Goal: Transaction & Acquisition: Obtain resource

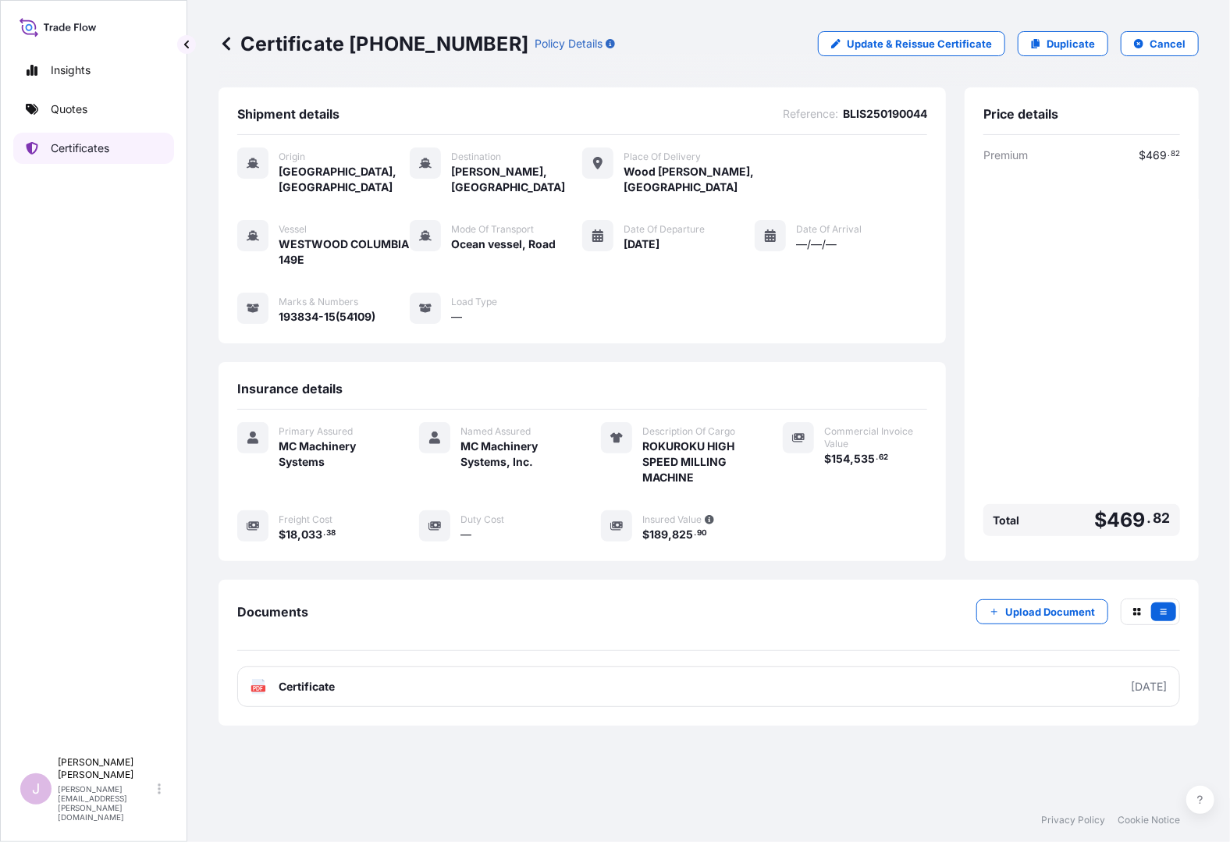
click at [82, 145] on p "Certificates" at bounding box center [80, 149] width 59 height 16
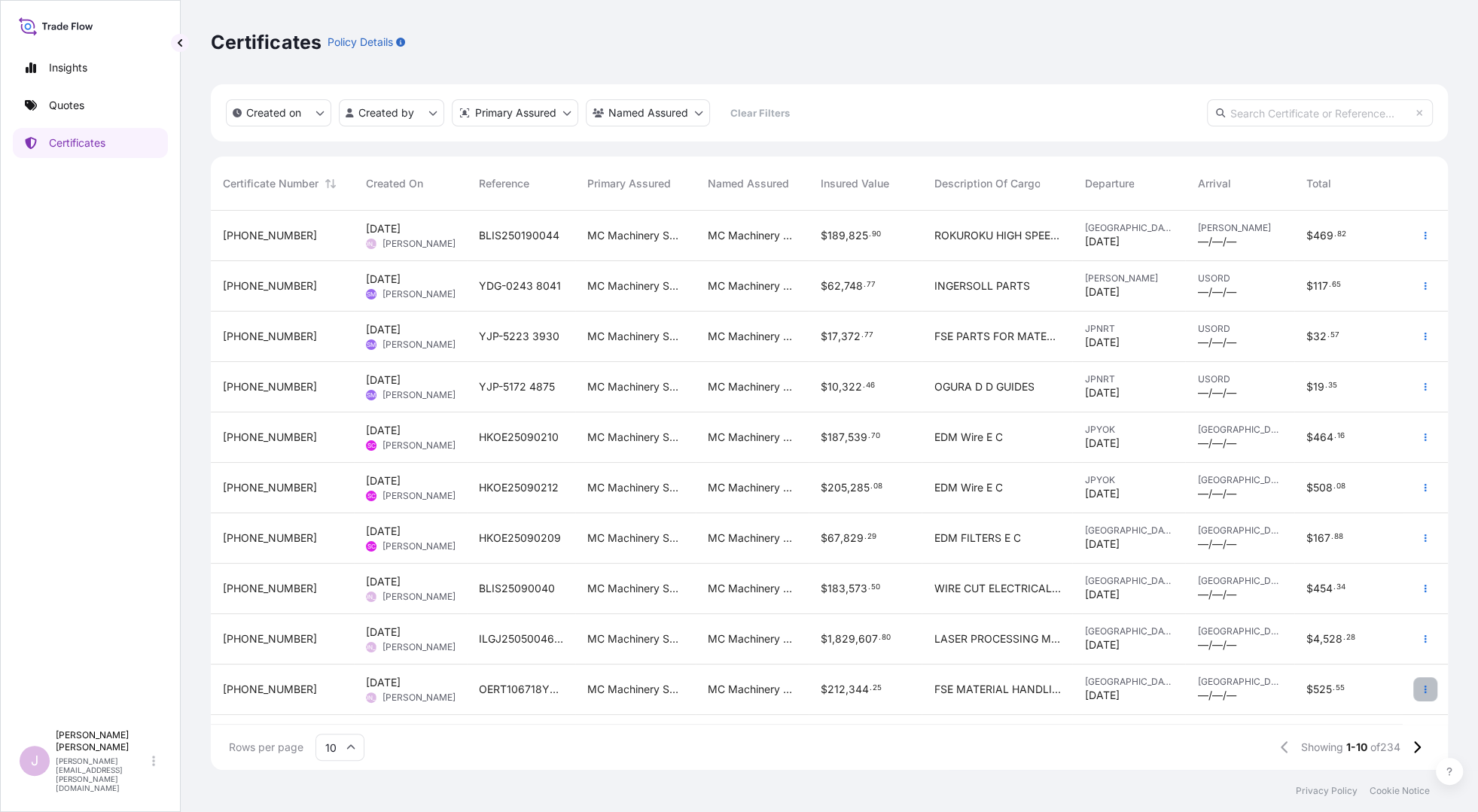
click at [1187, 688] on icon "button" at bounding box center [1425, 689] width 9 height 9
click at [1187, 689] on p "Duplicate quote" at bounding box center [1342, 692] width 78 height 15
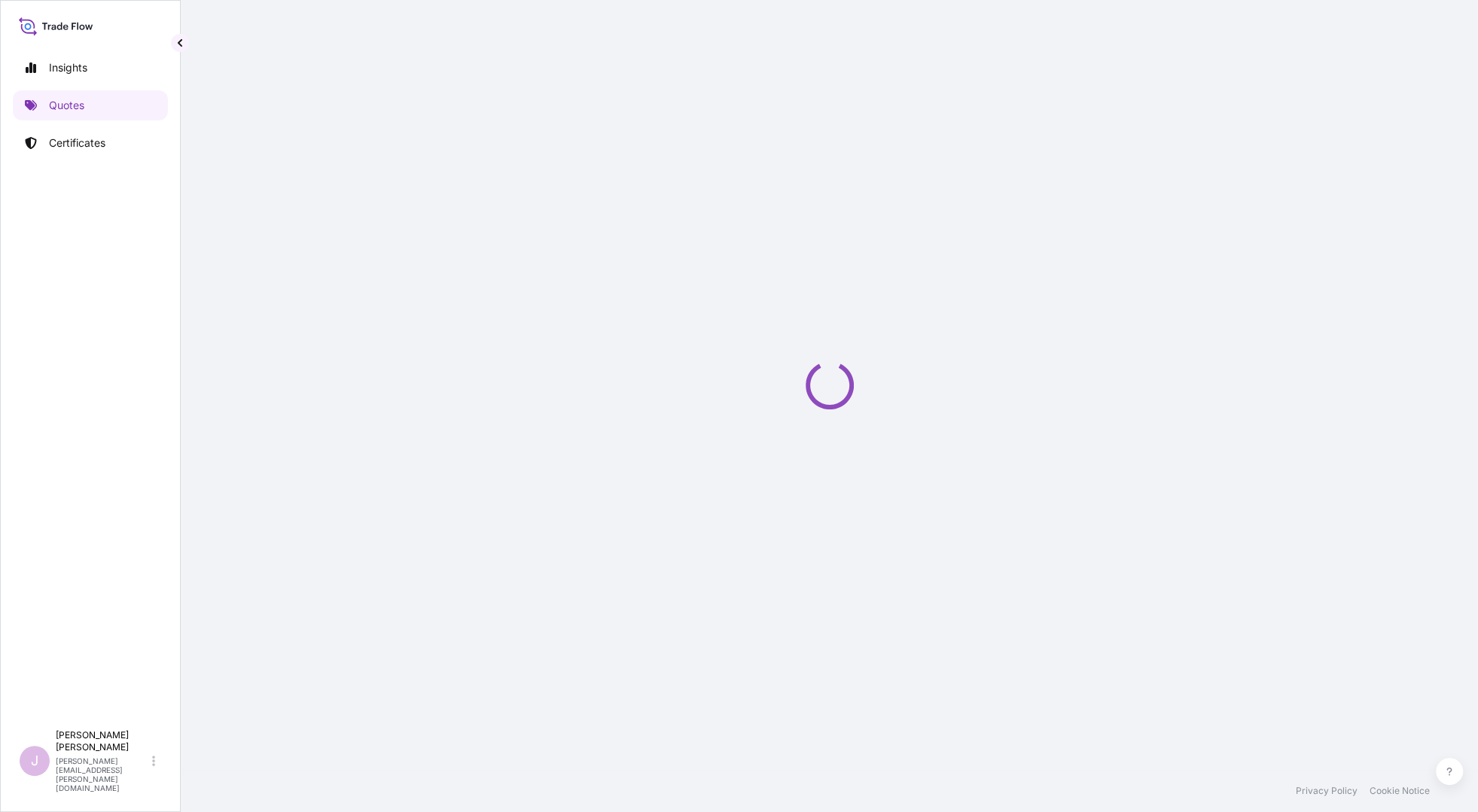
select select "Ocean Vessel"
select select "Road / [GEOGRAPHIC_DATA]"
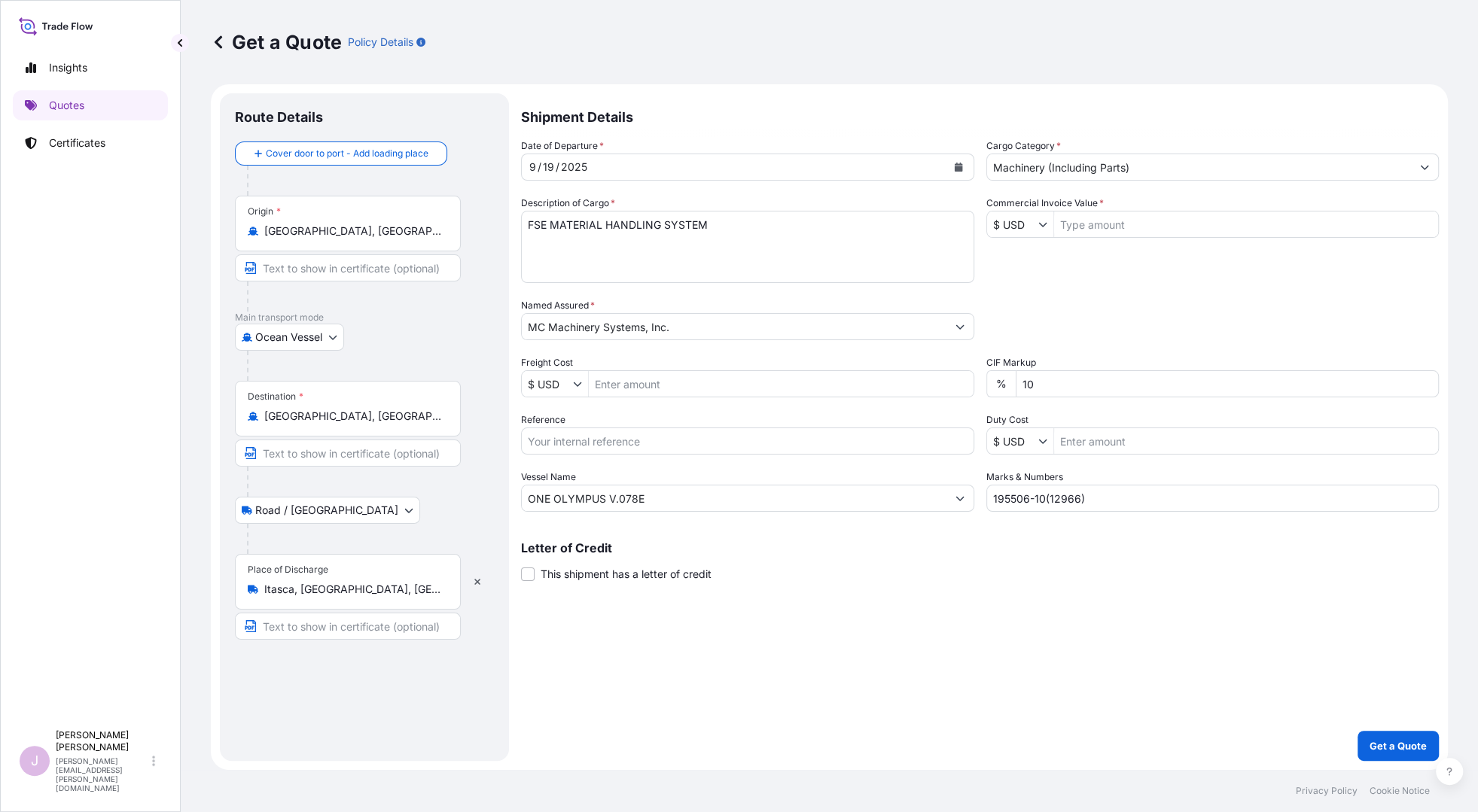
drag, startPoint x: 361, startPoint y: 287, endPoint x: 336, endPoint y: 266, distance: 32.6
click at [359, 286] on div at bounding box center [354, 296] width 214 height 30
drag, startPoint x: 350, startPoint y: 515, endPoint x: 352, endPoint y: 525, distance: 10.2
click at [350, 519] on div "Road / [GEOGRAPHIC_DATA] / Inland" at bounding box center [365, 510] width 260 height 27
click at [334, 592] on input "Itasca, [GEOGRAPHIC_DATA], [GEOGRAPHIC_DATA]" at bounding box center [353, 589] width 178 height 15
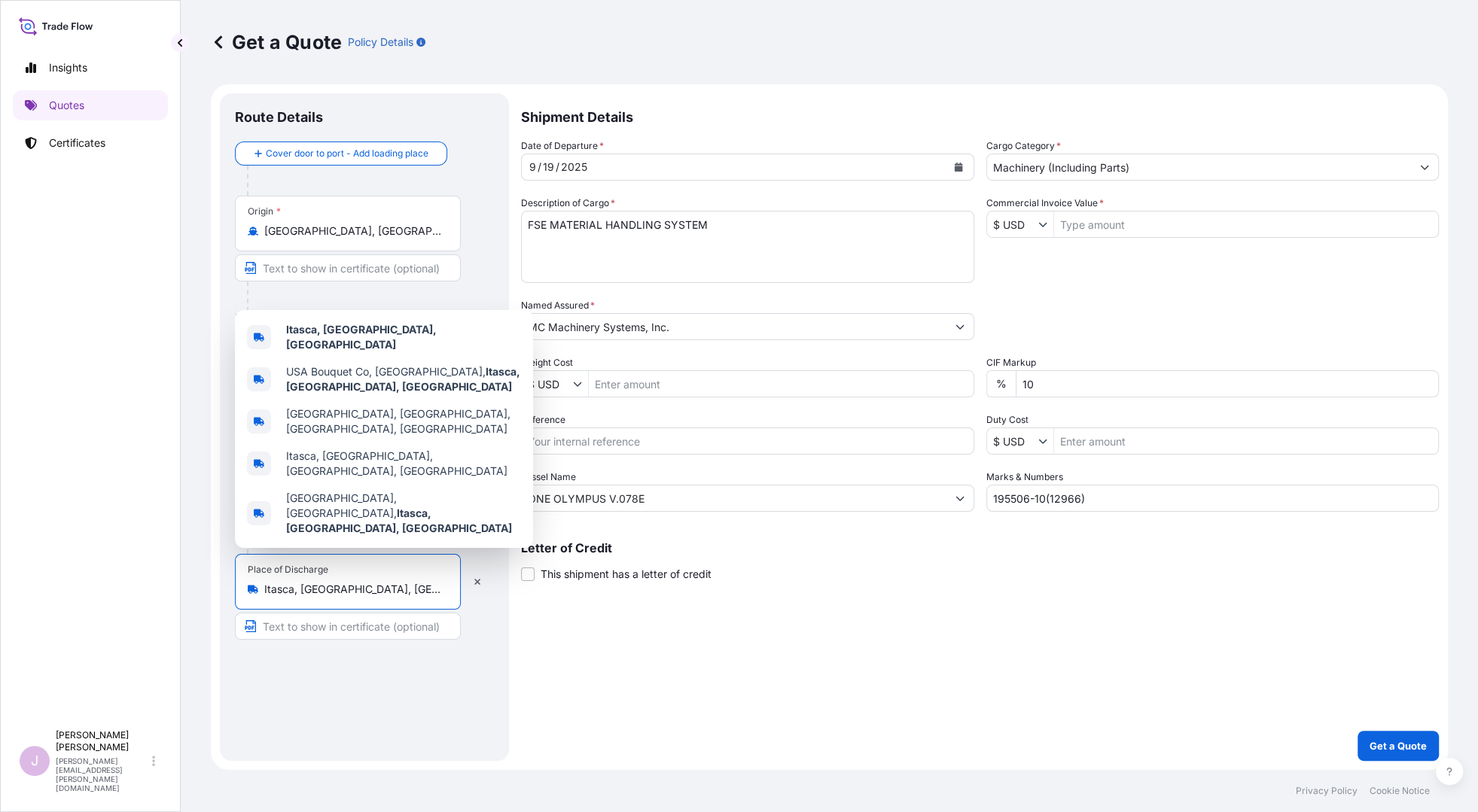
drag, startPoint x: 352, startPoint y: 586, endPoint x: 148, endPoint y: 579, distance: 204.1
click at [148, 579] on div "Insights Quotes Certificates J [PERSON_NAME] [PERSON_NAME][EMAIL_ADDRESS][PERSO…" at bounding box center [739, 406] width 1478 height 812
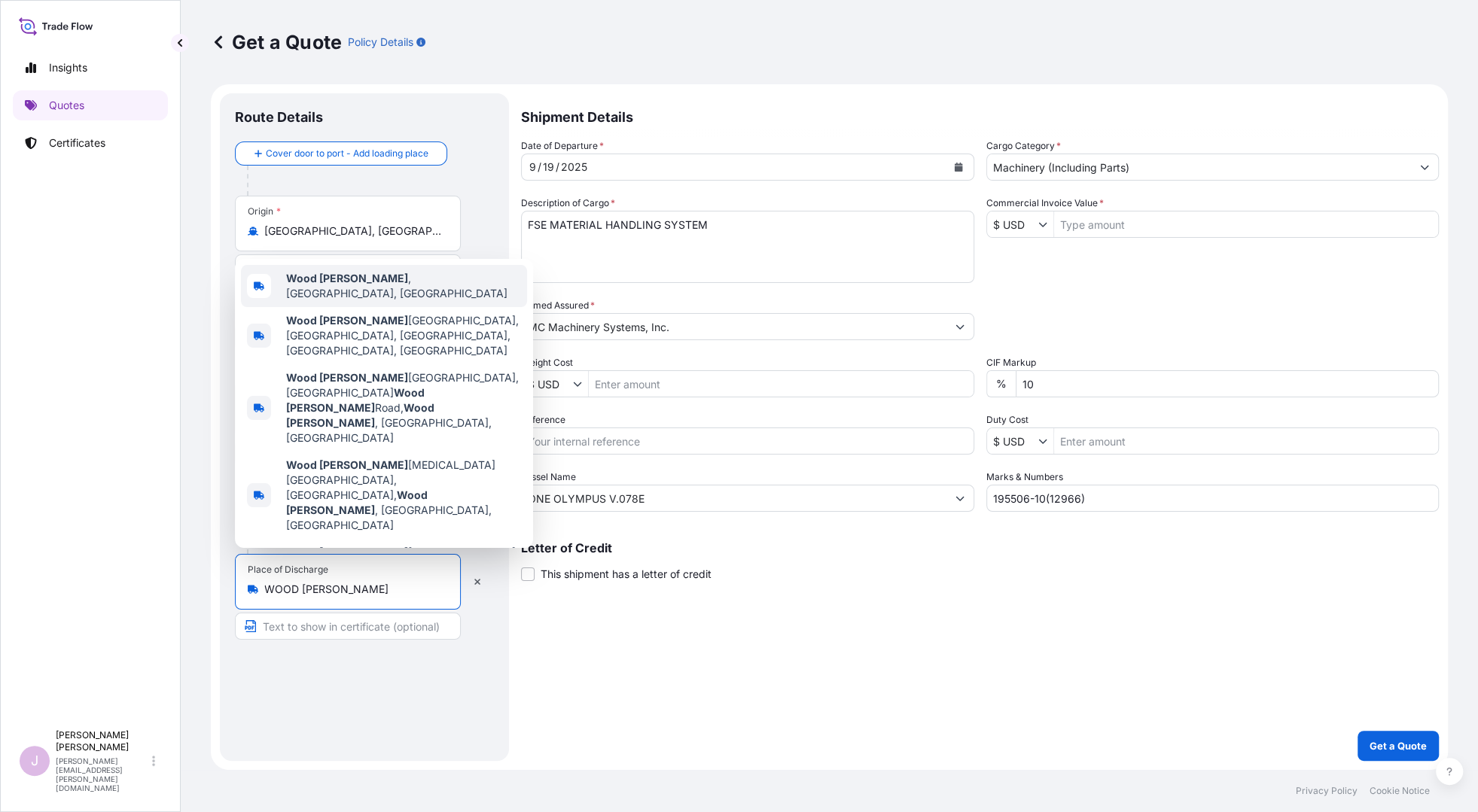
click at [339, 284] on b "Wood [PERSON_NAME]" at bounding box center [347, 278] width 122 height 13
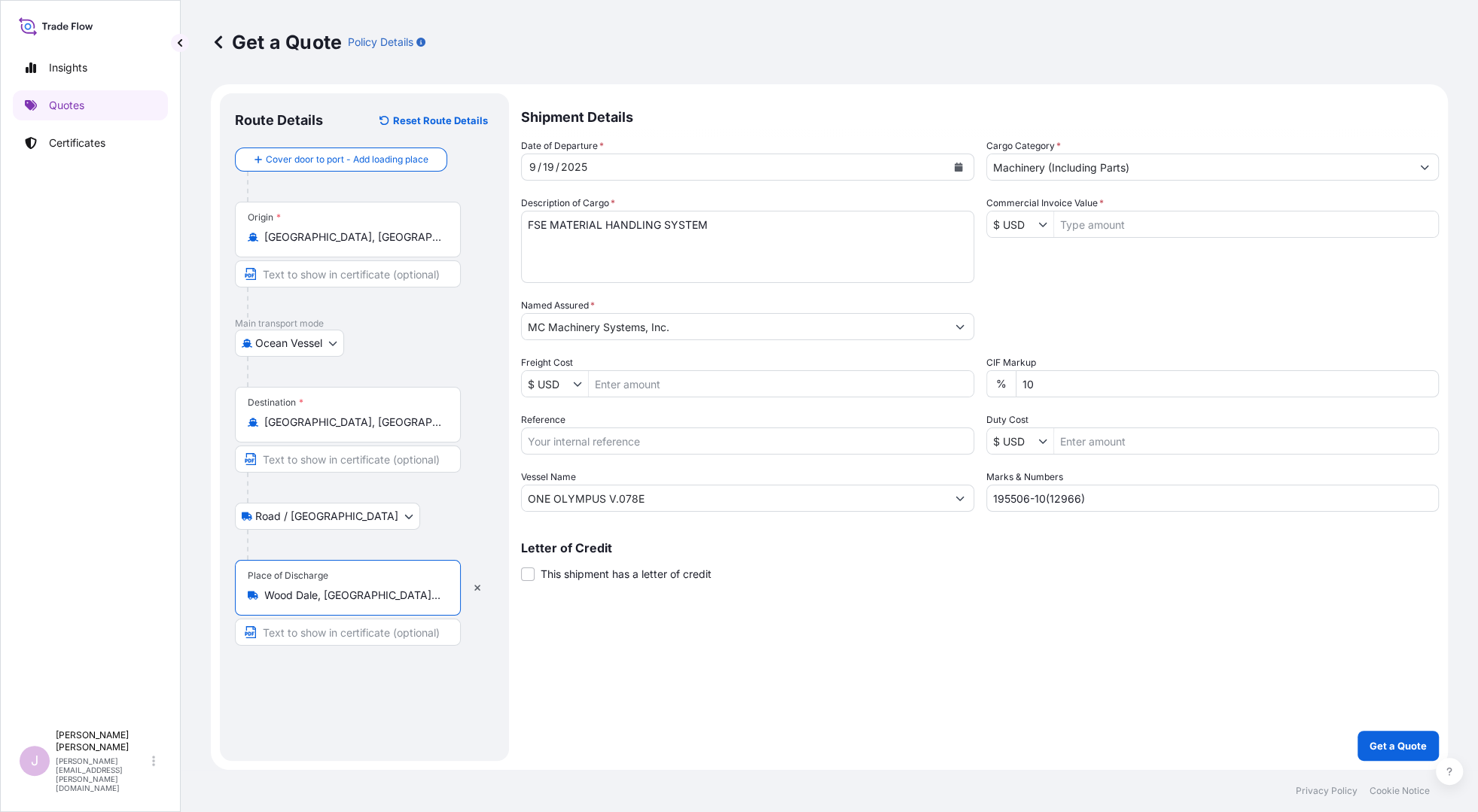
type input "Wood Dale, [GEOGRAPHIC_DATA], [GEOGRAPHIC_DATA]"
click at [956, 165] on icon "Calendar" at bounding box center [958, 167] width 9 height 9
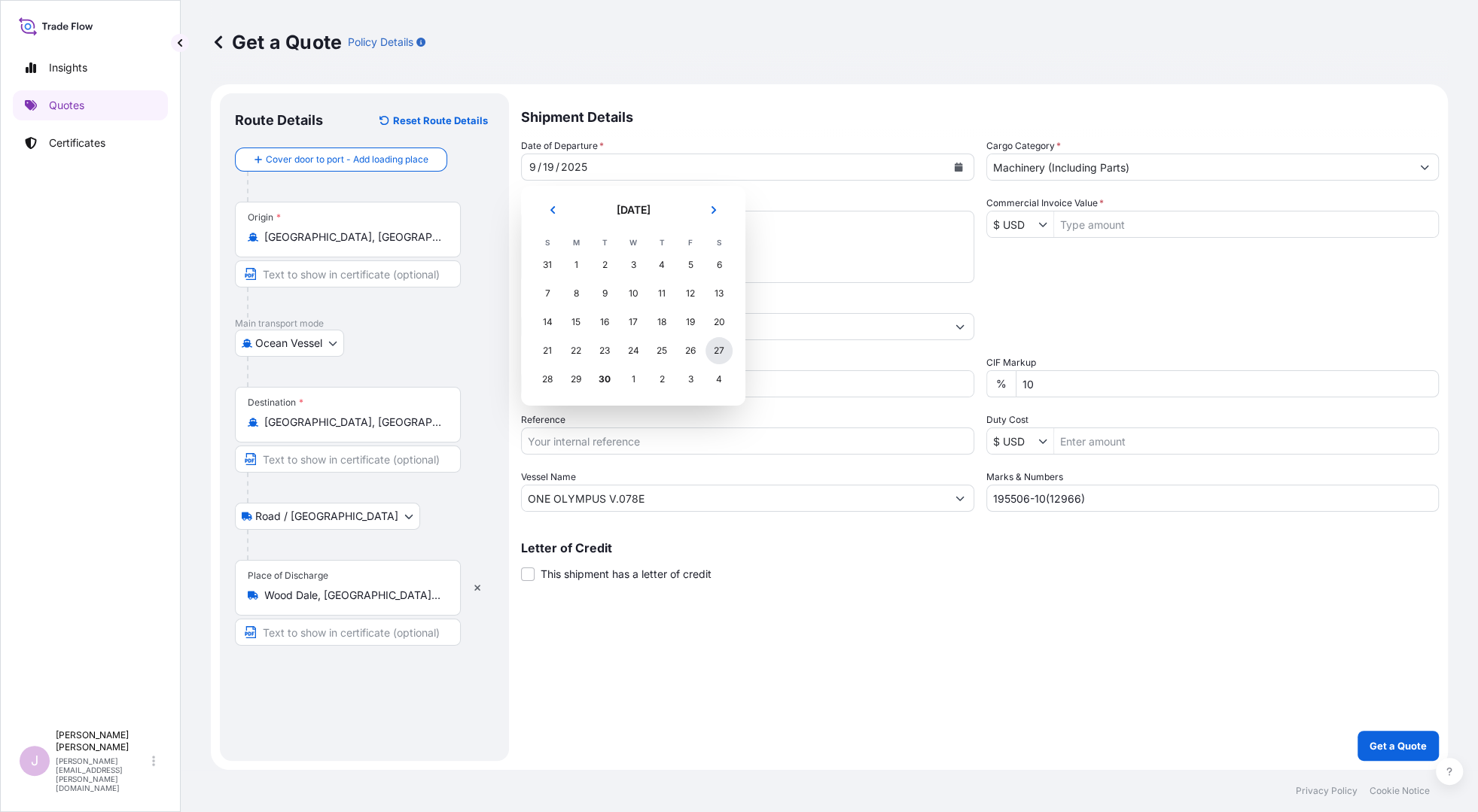
click at [725, 349] on div "27" at bounding box center [719, 351] width 27 height 27
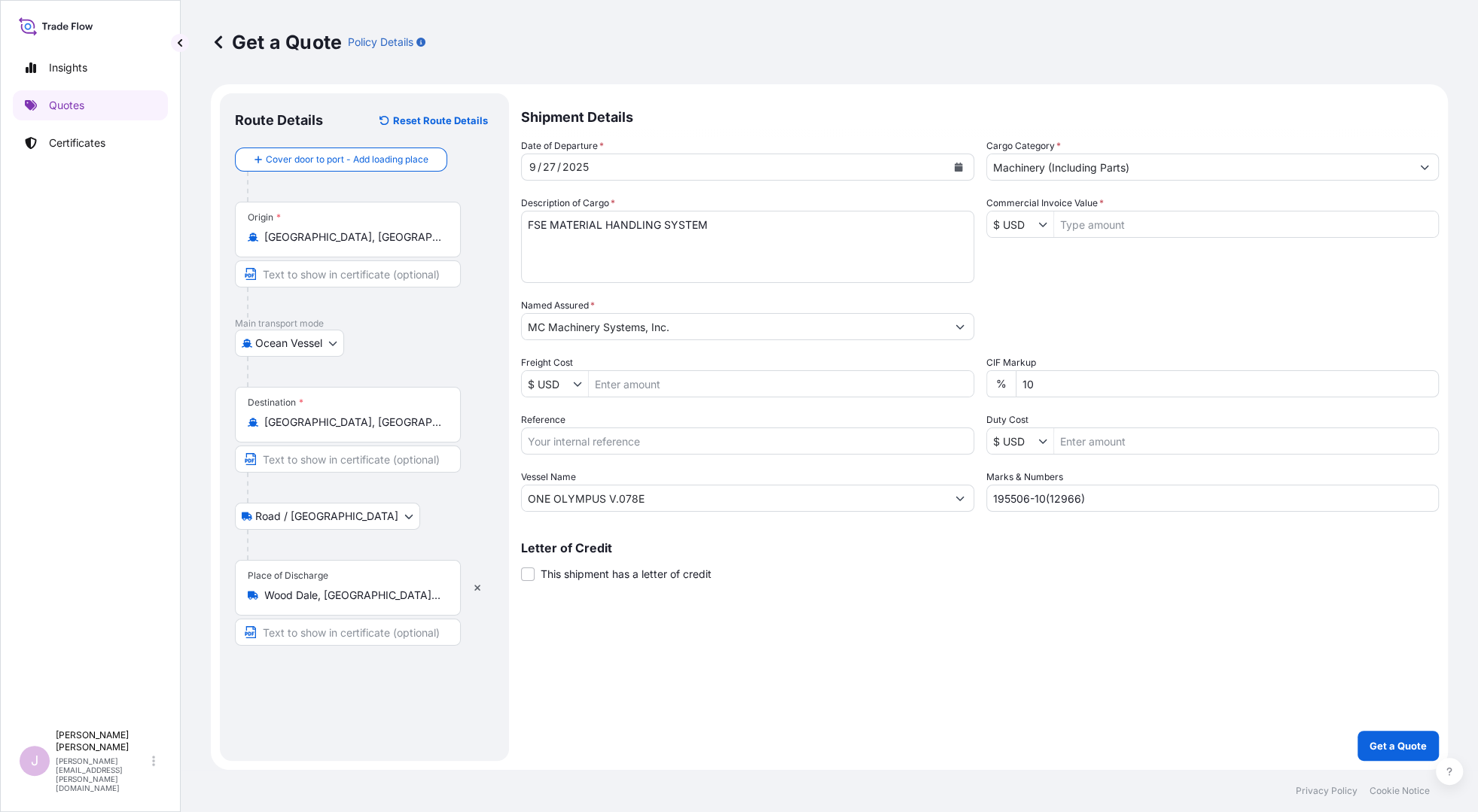
click at [609, 376] on input "Freight Cost" at bounding box center [780, 384] width 385 height 27
paste input "5620"
type input "5,620"
drag, startPoint x: 545, startPoint y: 441, endPoint x: 555, endPoint y: 441, distance: 10.0
click at [546, 441] on input "Reference" at bounding box center [748, 441] width 453 height 27
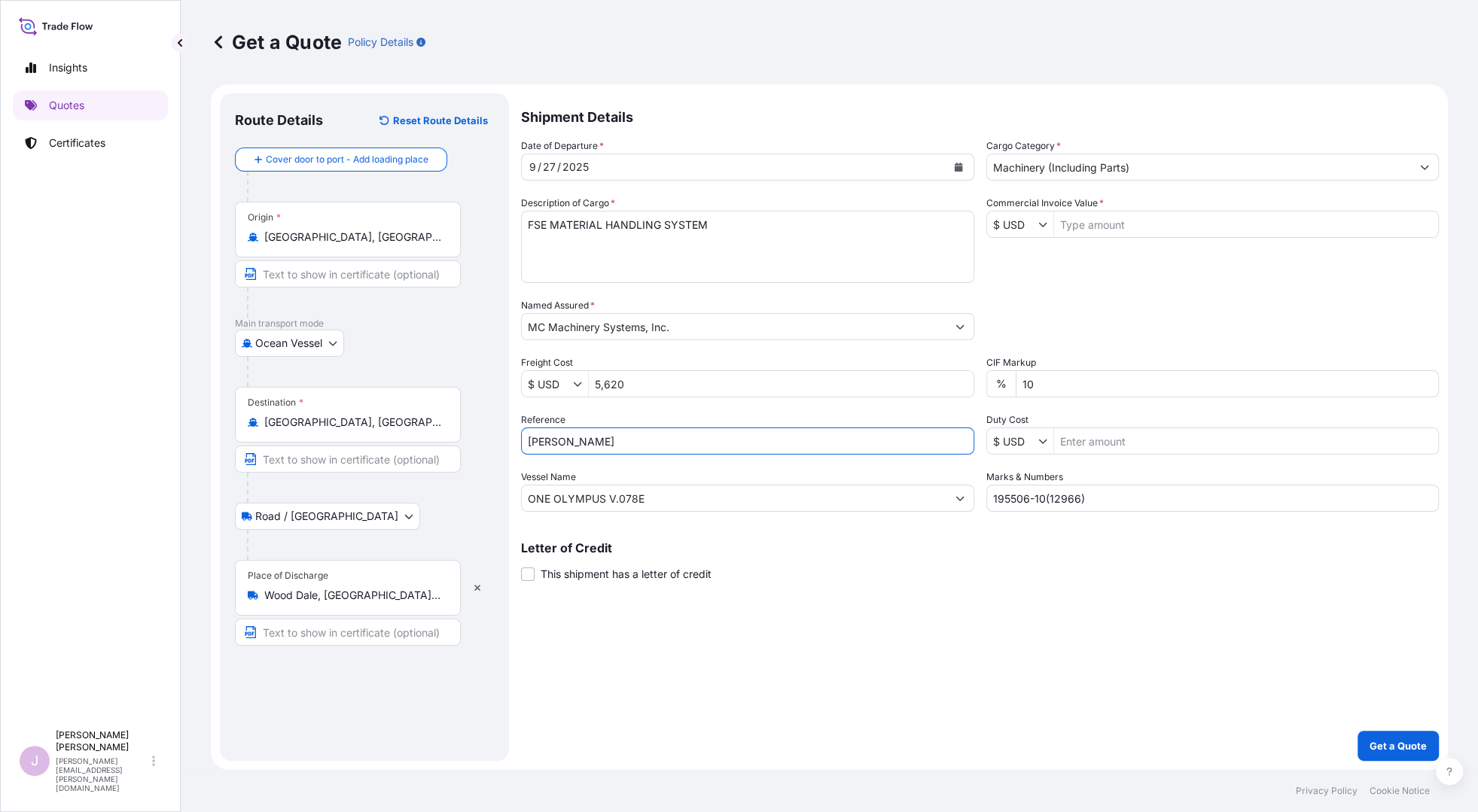
type input "J"
type input "OERT106718Y00070"
click at [1187, 731] on button "Get a Quote" at bounding box center [1399, 745] width 81 height 30
paste input "NYK [PERSON_NAME] V.0FJLTE1MA"
drag, startPoint x: 665, startPoint y: 502, endPoint x: 372, endPoint y: 496, distance: 293.1
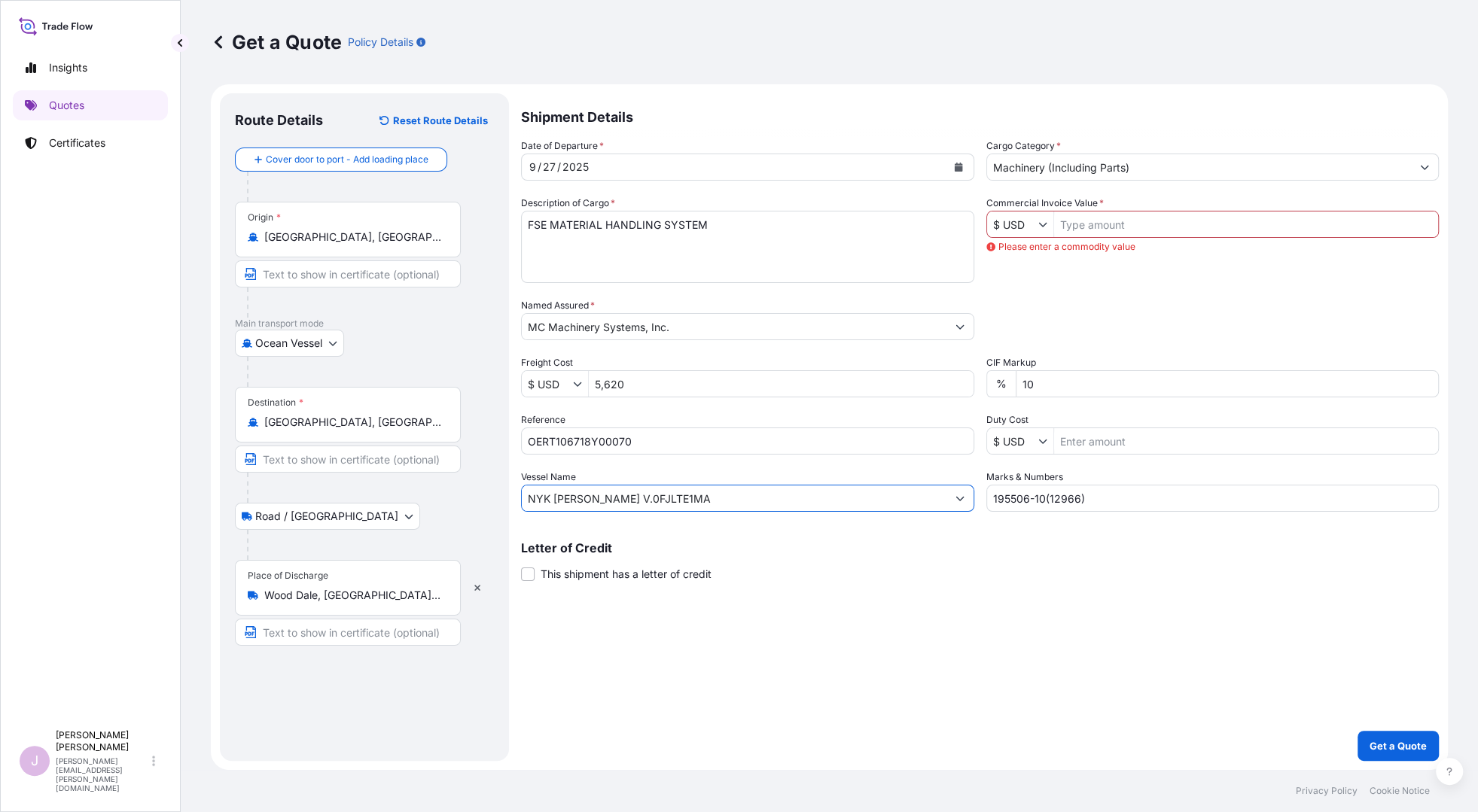
click at [372, 496] on form "Route Details Reset Route Details Cover door to port - Add loading place Place …" at bounding box center [830, 426] width 1238 height 686
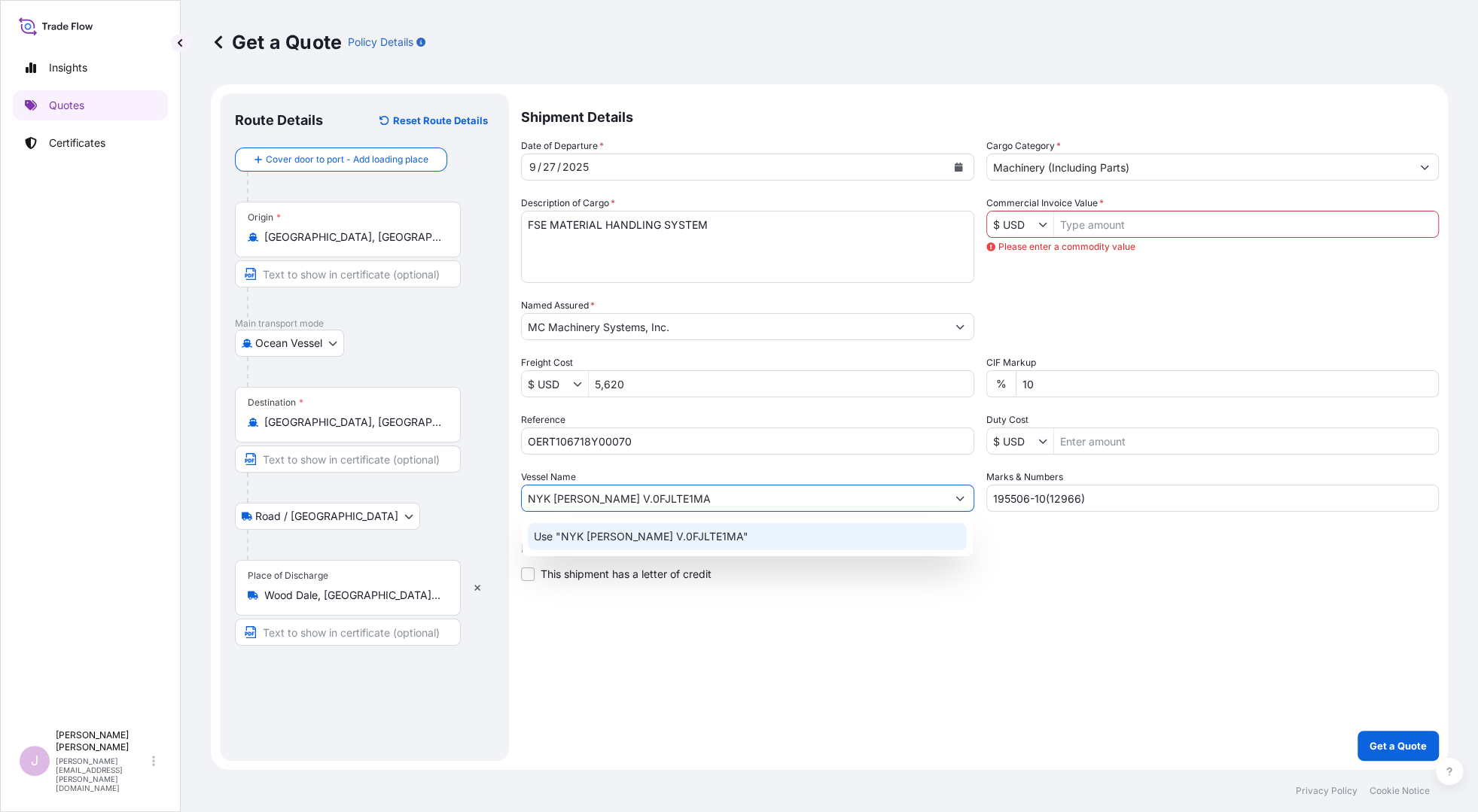
type input "NYK [PERSON_NAME] V.0FJLTE1MA"
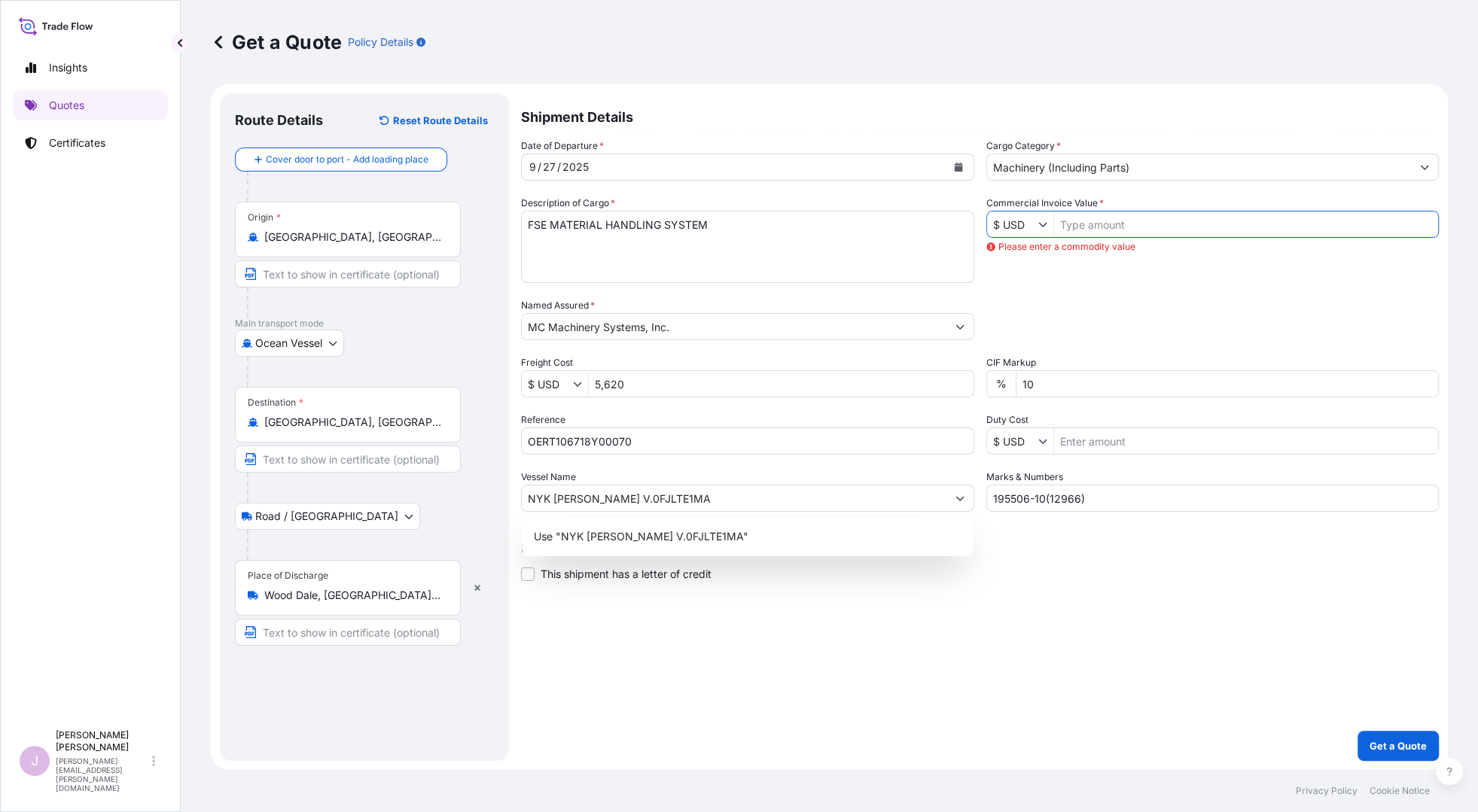
click at [1101, 225] on input "Commercial Invoice Value *" at bounding box center [1246, 225] width 385 height 27
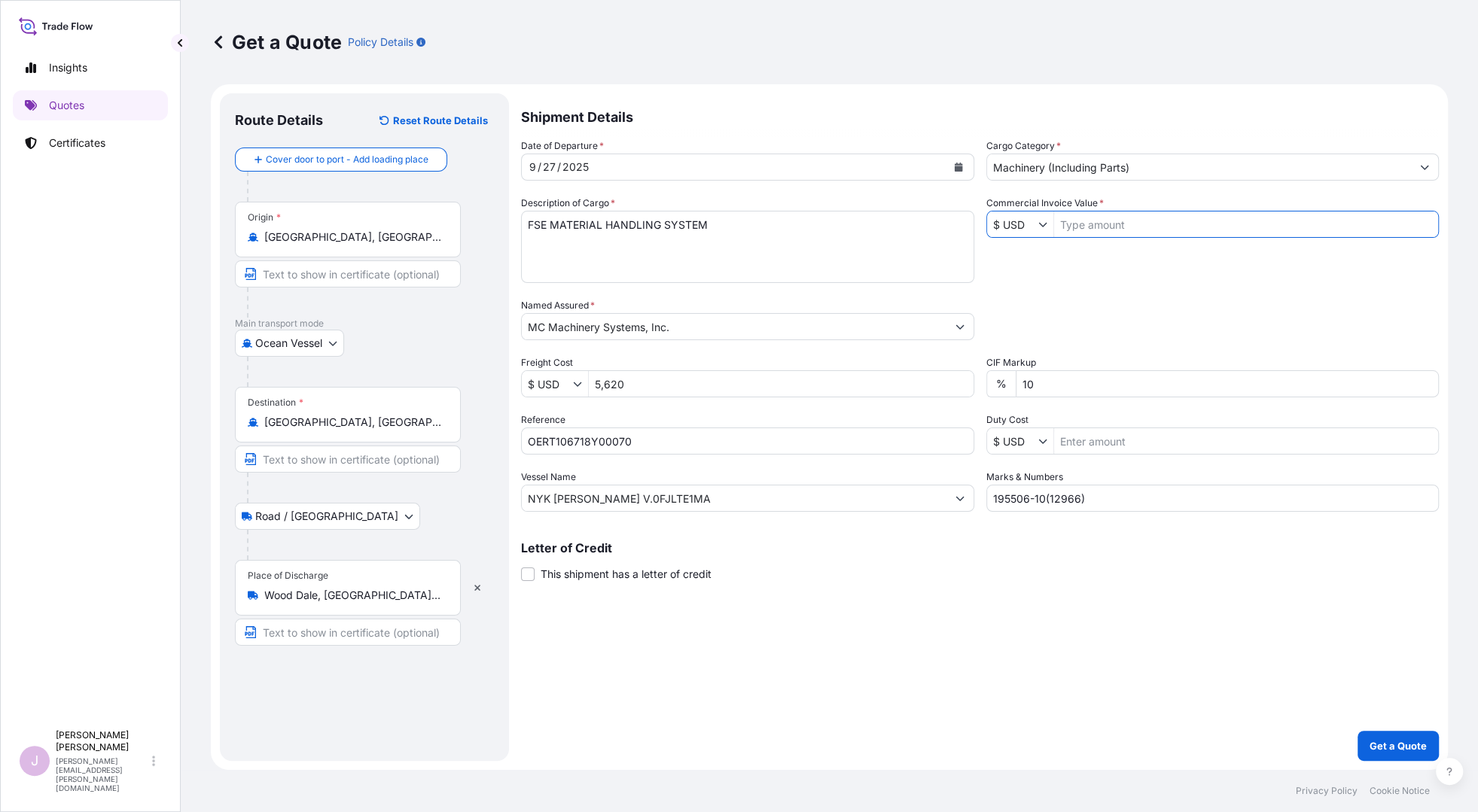
click at [1068, 222] on input "Commercial Invoice Value *" at bounding box center [1246, 225] width 385 height 27
click at [1076, 225] on input "Commercial Invoice Value *" at bounding box center [1246, 225] width 385 height 27
click at [1089, 223] on input "Commercial Invoice Value *" at bounding box center [1246, 225] width 385 height 27
paste input "144031.2"
click at [1132, 224] on input "144,031.2" at bounding box center [1246, 225] width 385 height 27
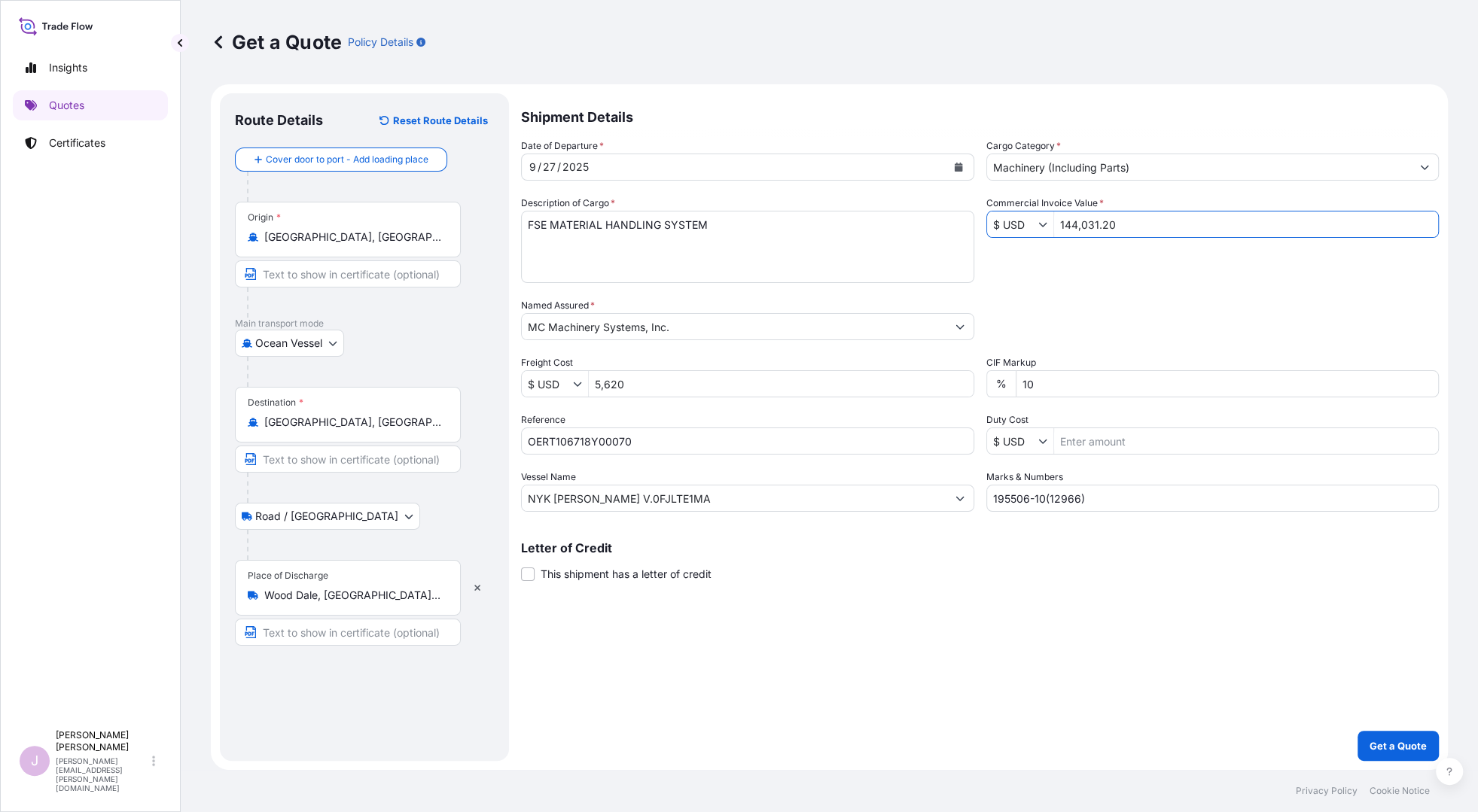
type input "144,031.2"
click at [1108, 500] on input "195506-10(12966)" at bounding box center [1214, 499] width 453 height 27
drag, startPoint x: 1045, startPoint y: 492, endPoint x: 806, endPoint y: 507, distance: 239.5
click at [806, 507] on div "Date of Departure * [DATE] Cargo Category * Machinery (Including Parts) Descrip…" at bounding box center [980, 325] width 918 height 373
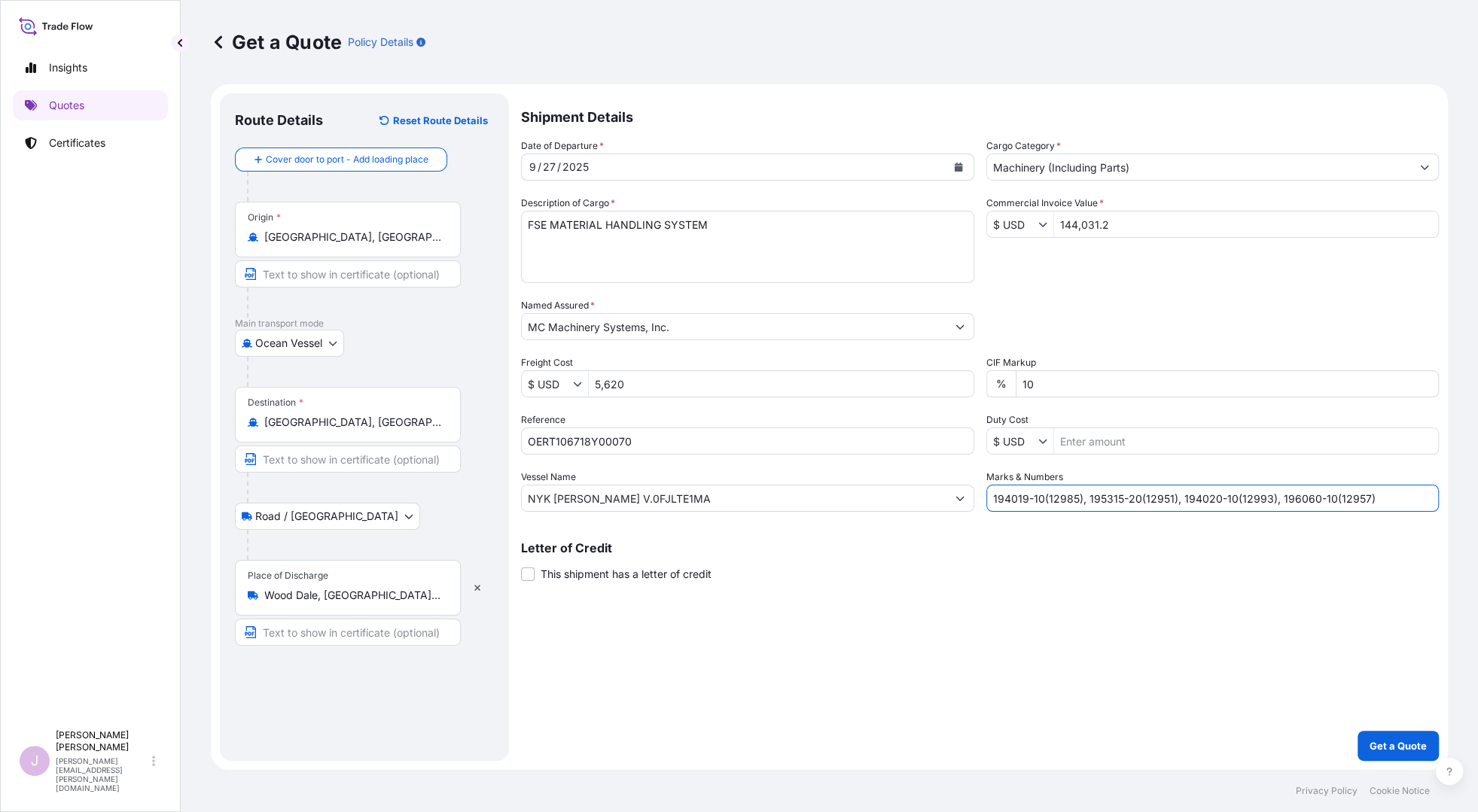
type input "194019-10(12985), 195315-20(12951), 194020-10(12993), 196060-10(12957)"
click at [1187, 739] on p "Get a Quote" at bounding box center [1398, 746] width 57 height 15
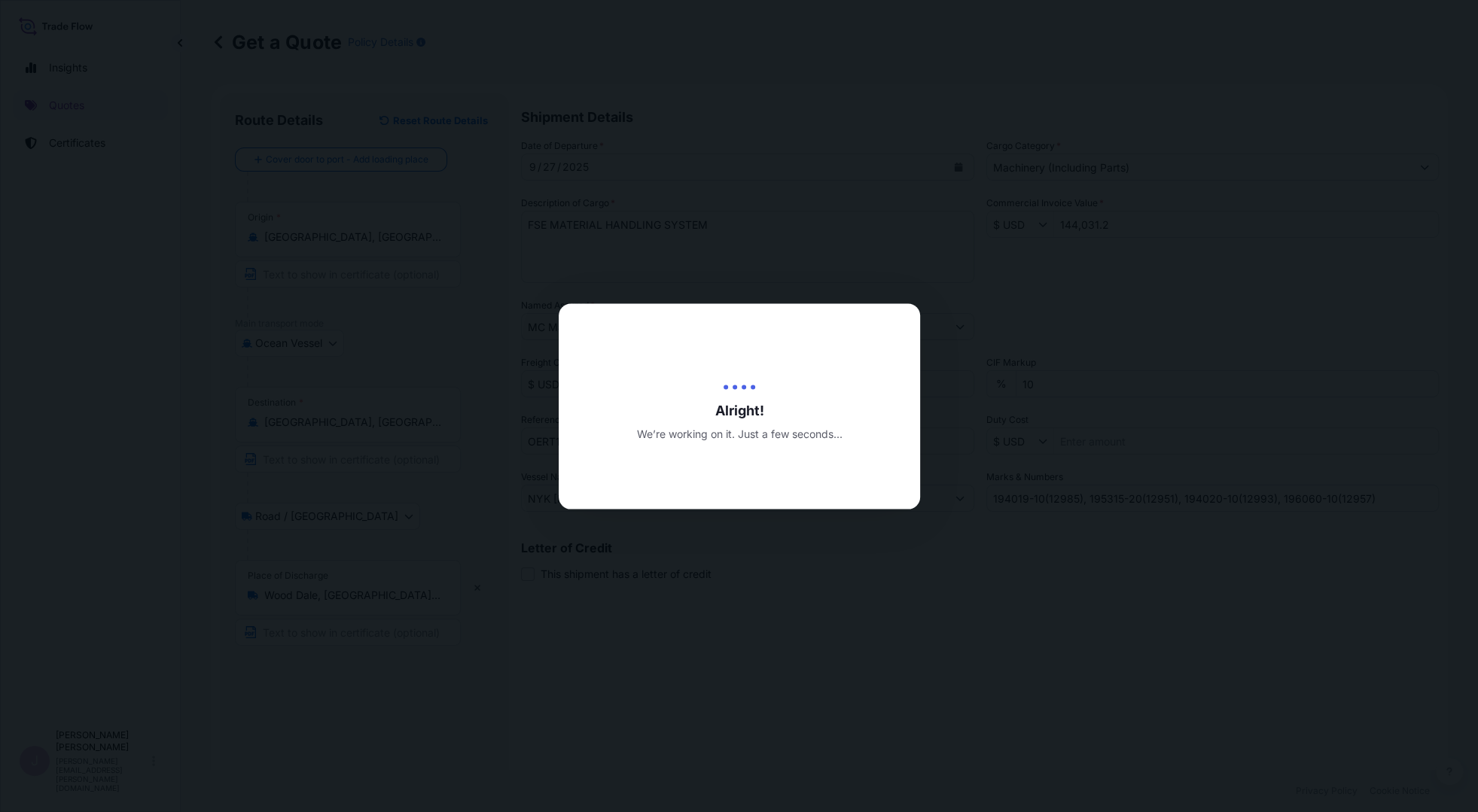
type input "[DATE]"
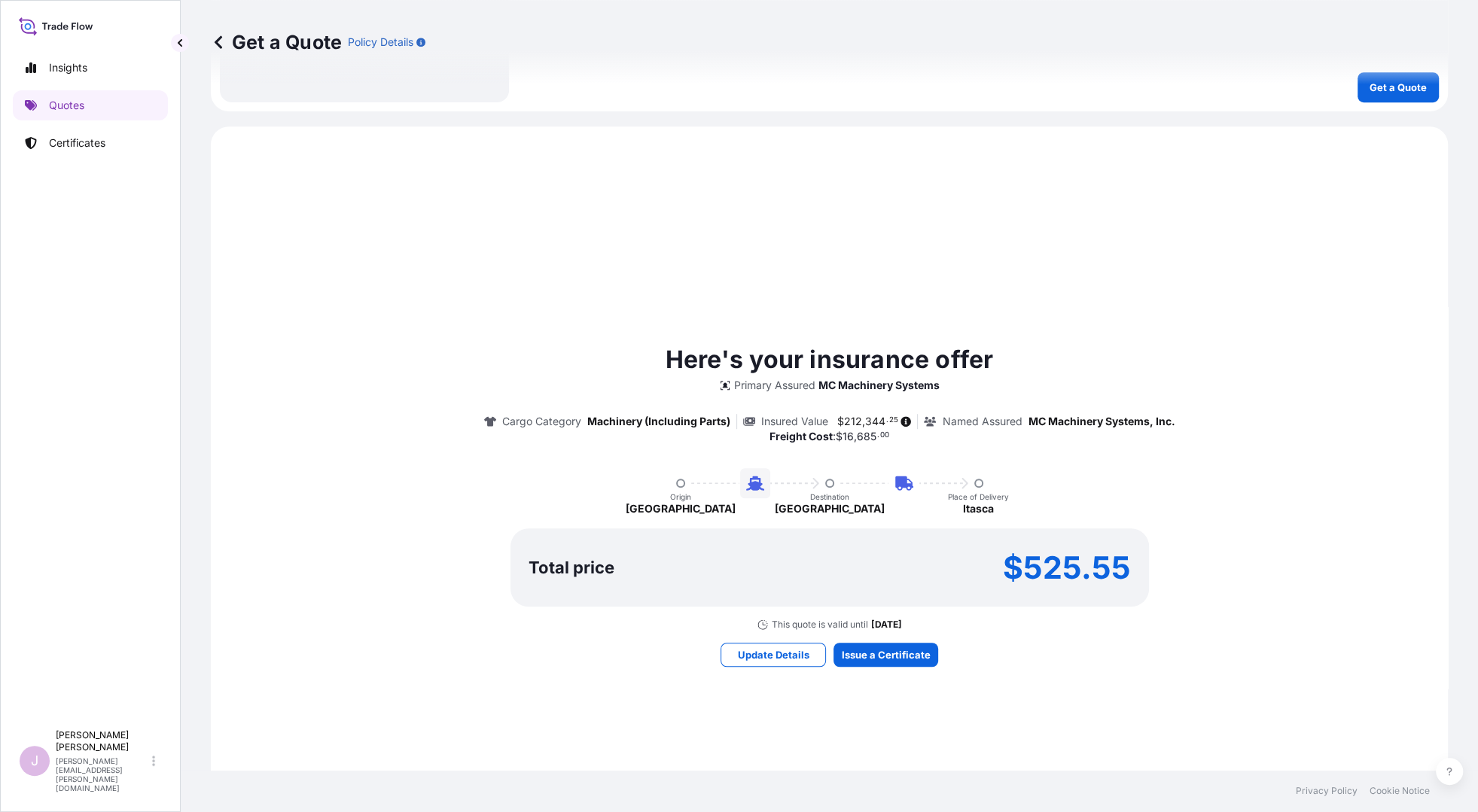
scroll to position [795, 0]
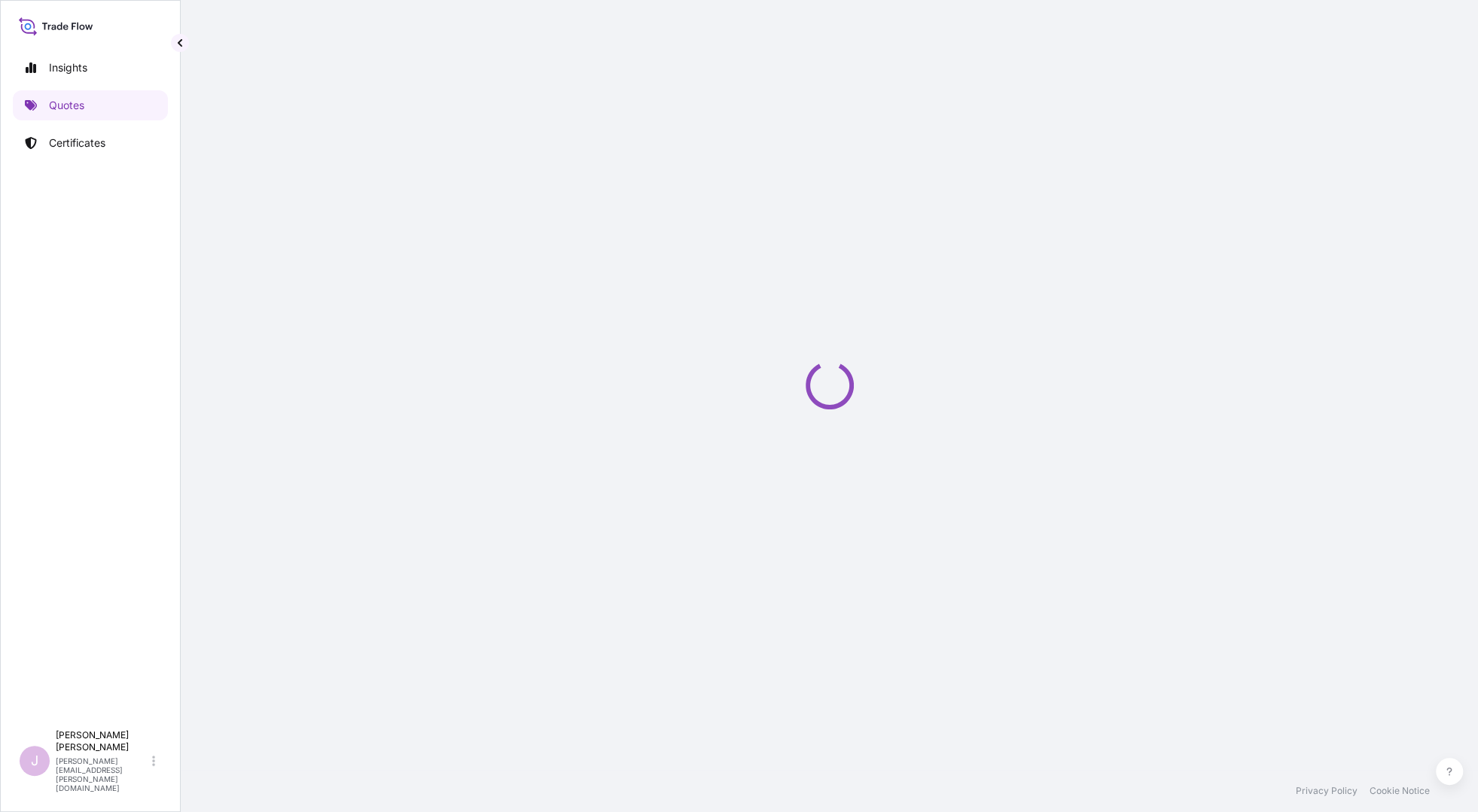
select select "Ocean Vessel"
select select "Road / [GEOGRAPHIC_DATA]"
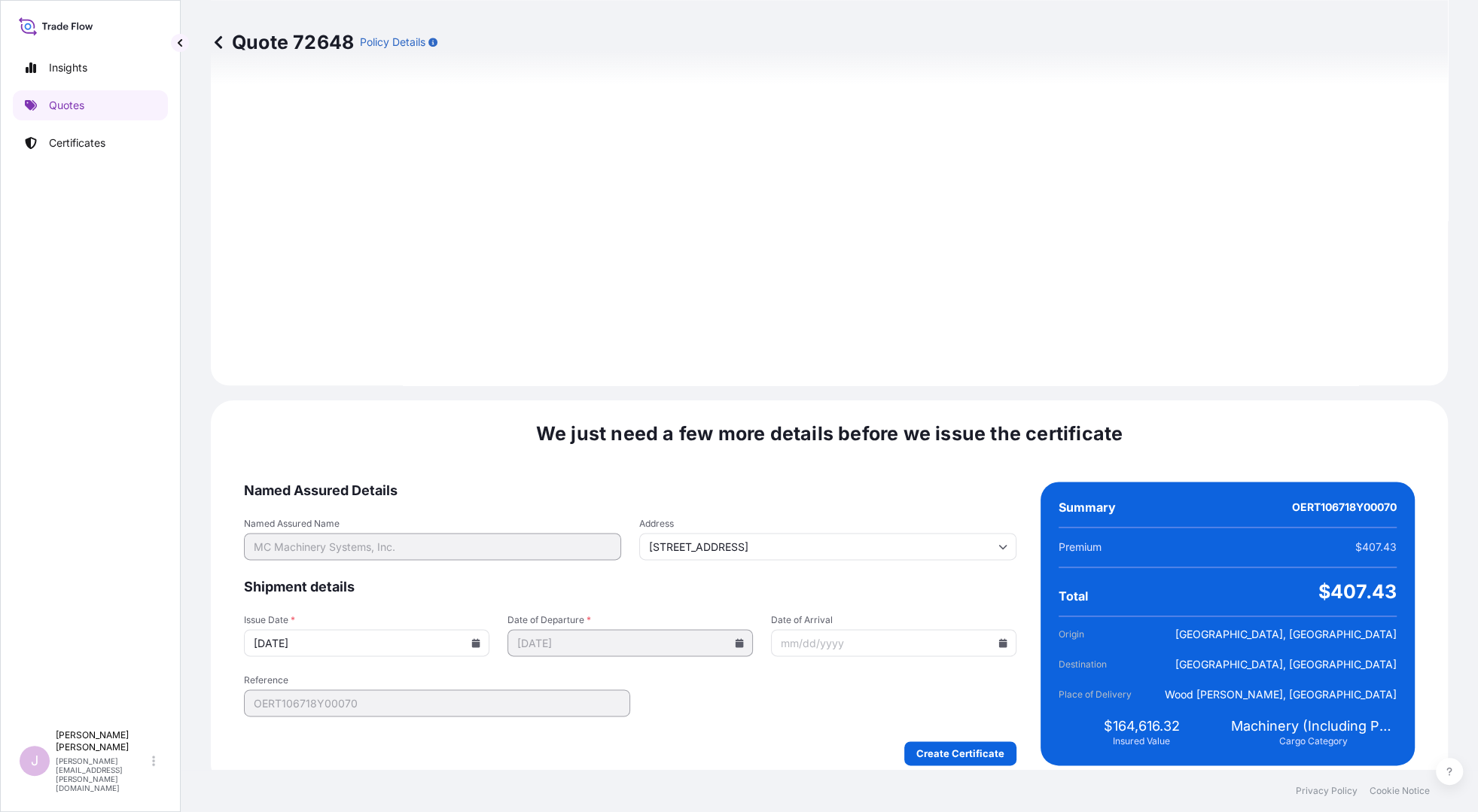
scroll to position [1657, 0]
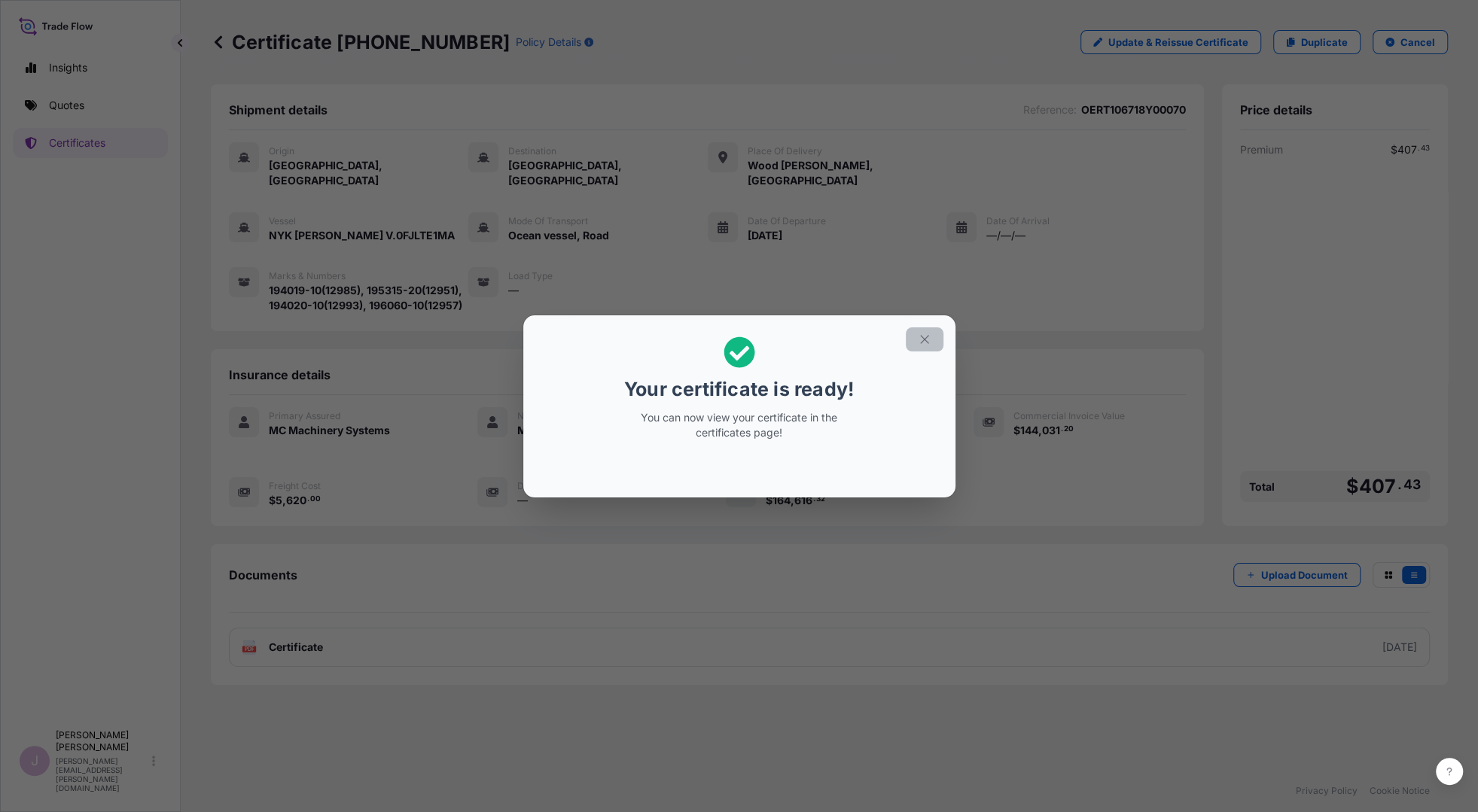
click at [922, 337] on icon "button" at bounding box center [925, 339] width 14 height 14
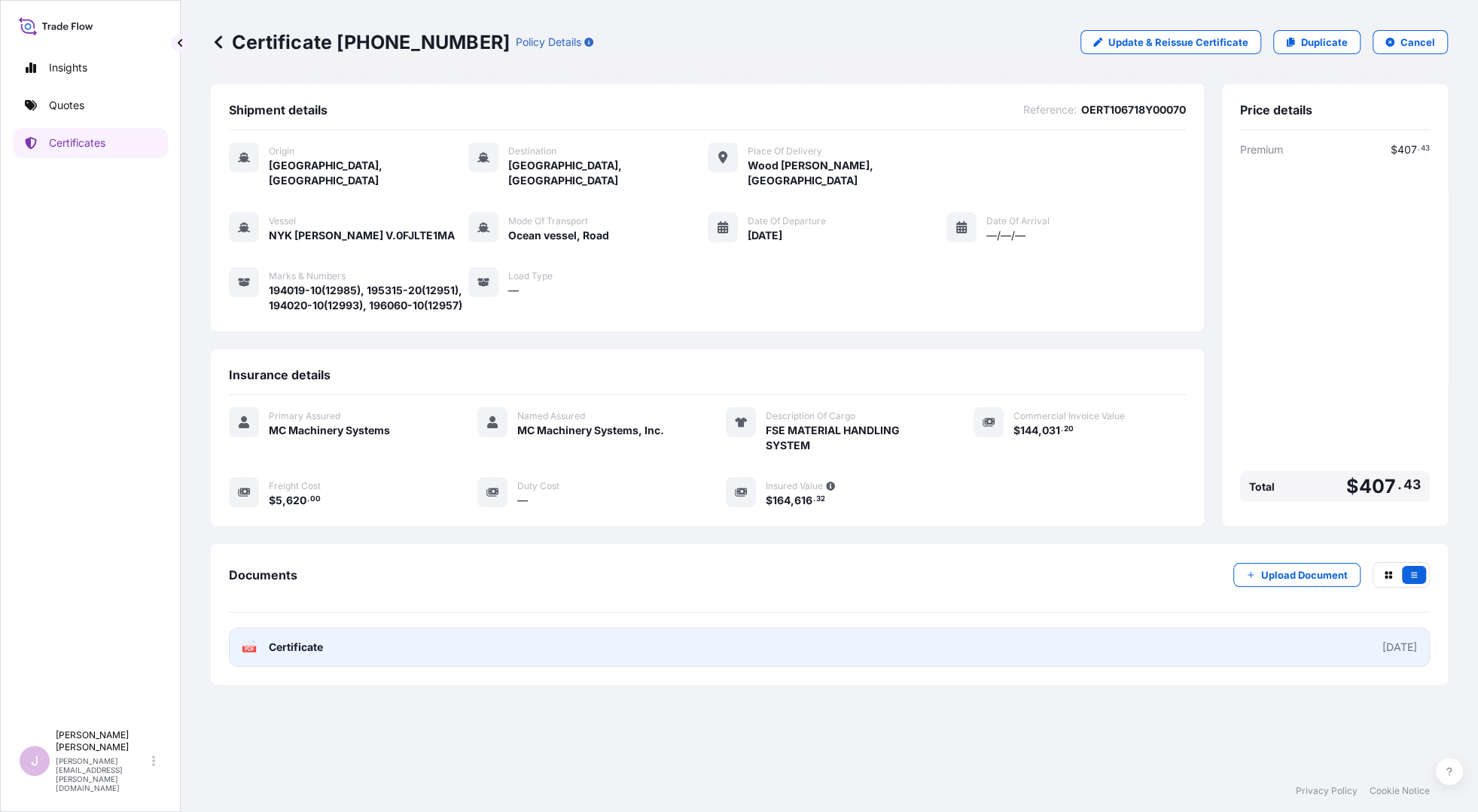
click at [293, 640] on span "Certificate" at bounding box center [296, 648] width 54 height 15
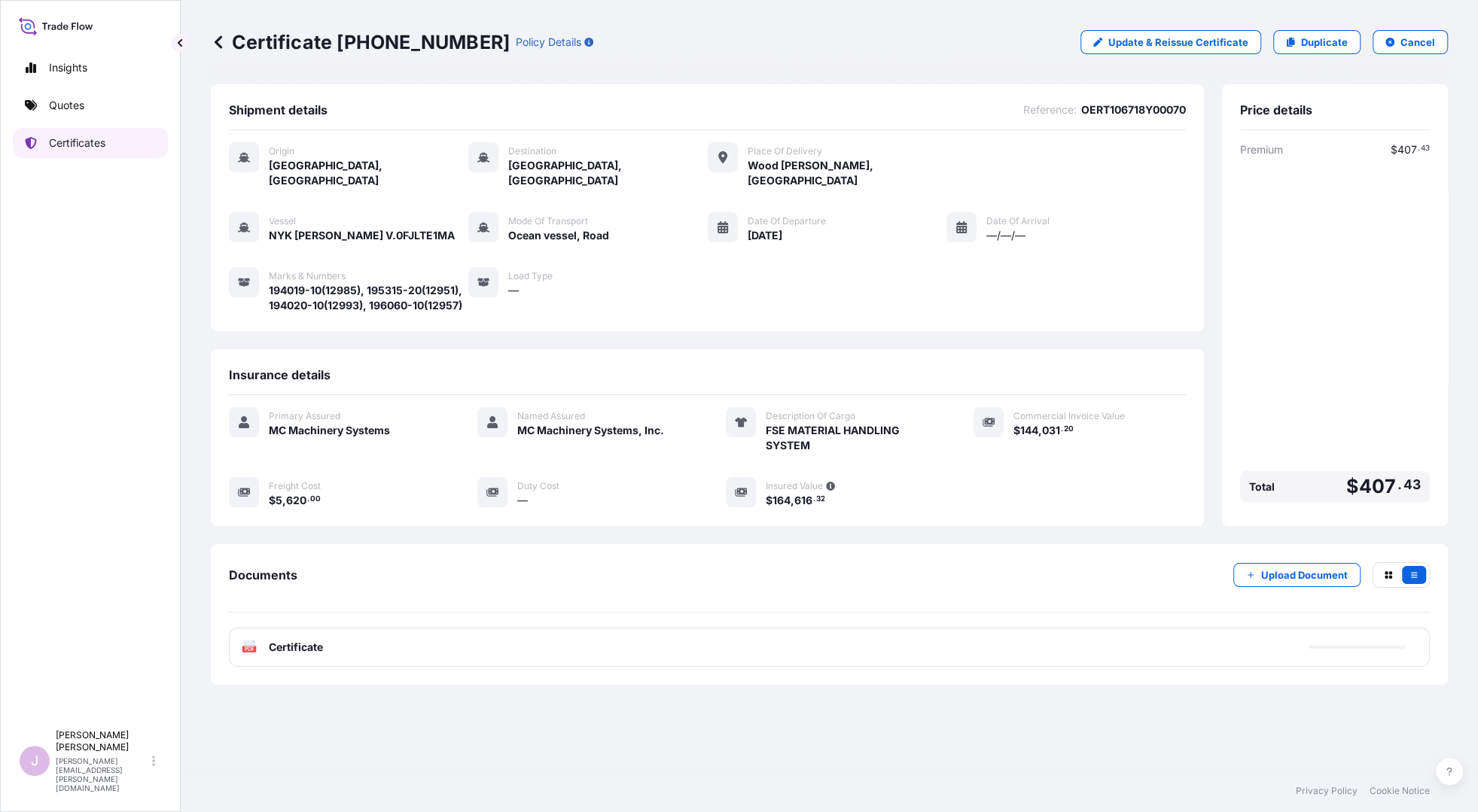
click at [97, 149] on link "Certificates" at bounding box center [90, 143] width 155 height 30
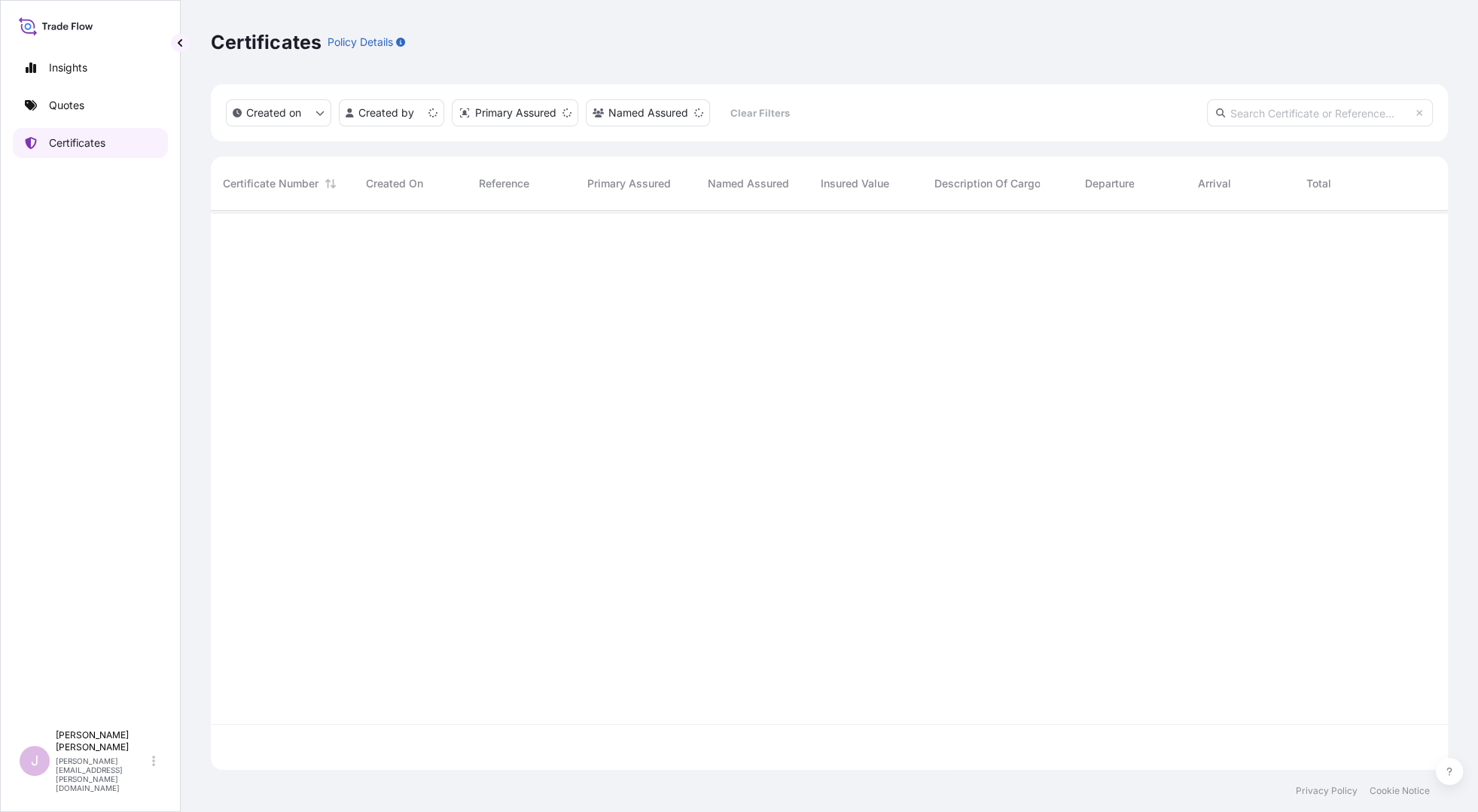
scroll to position [555, 1225]
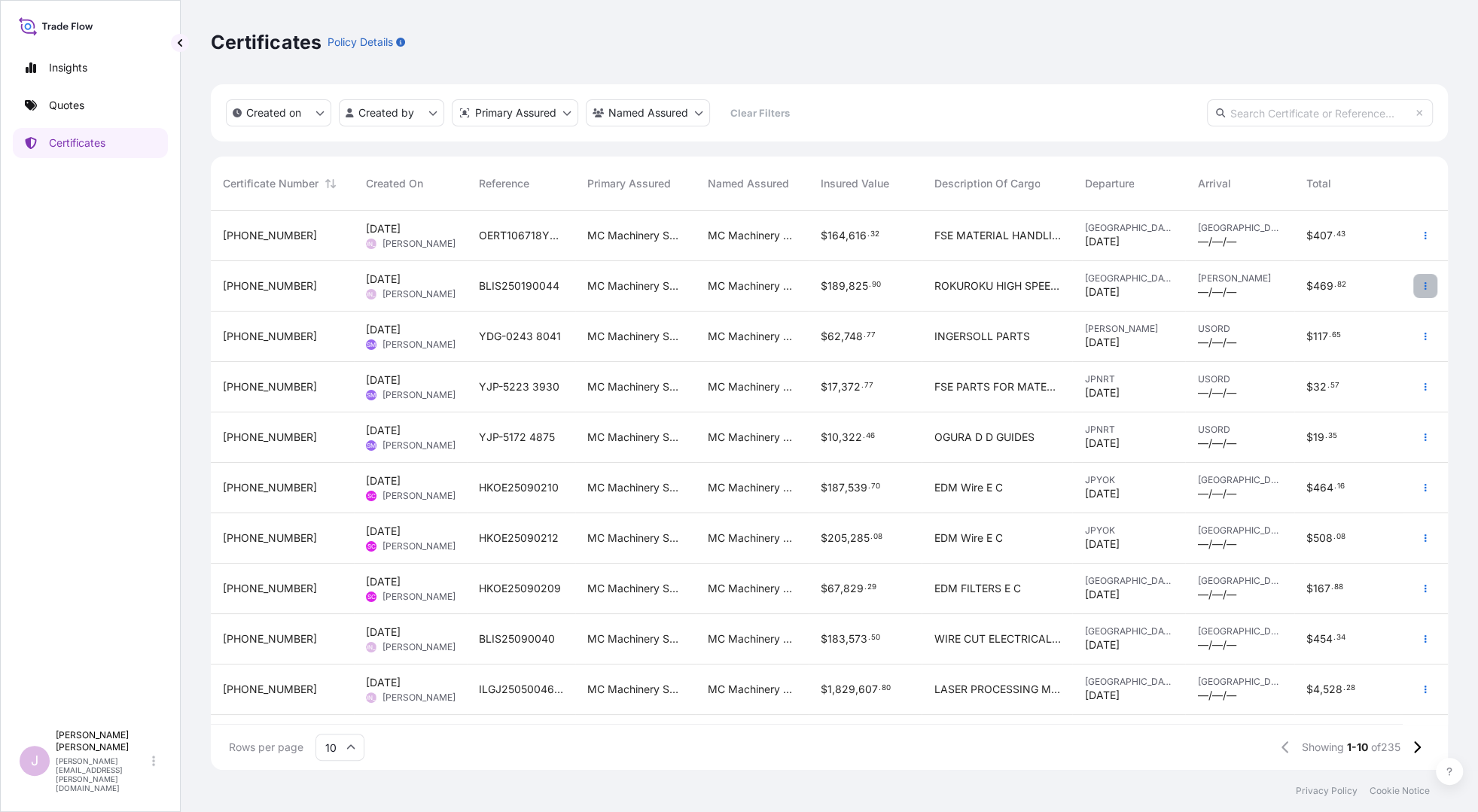
click at [1187, 286] on icon "button" at bounding box center [1425, 285] width 9 height 9
click at [1187, 287] on p "Duplicate quote" at bounding box center [1342, 289] width 78 height 15
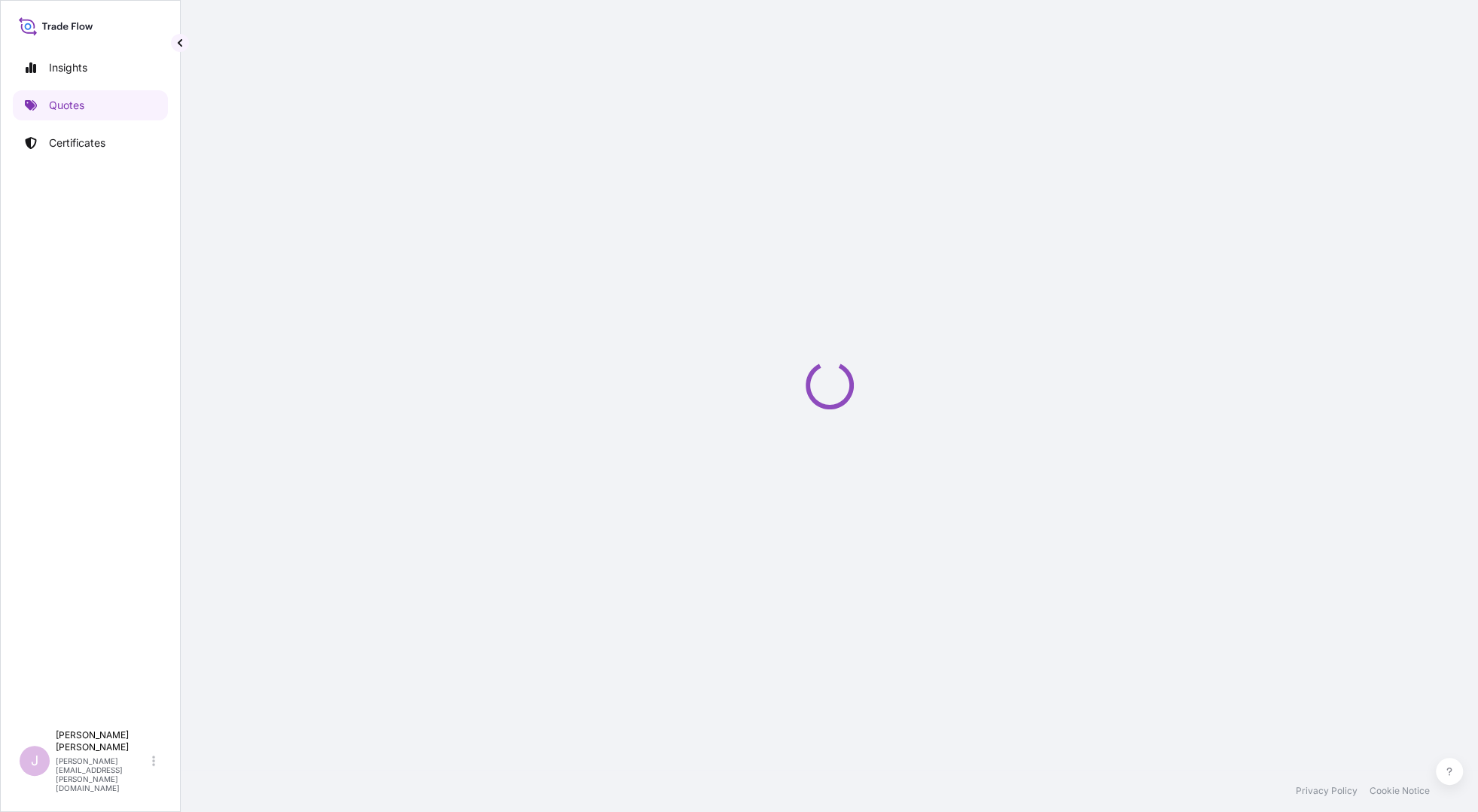
select select "Ocean Vessel"
select select "Road / [GEOGRAPHIC_DATA]"
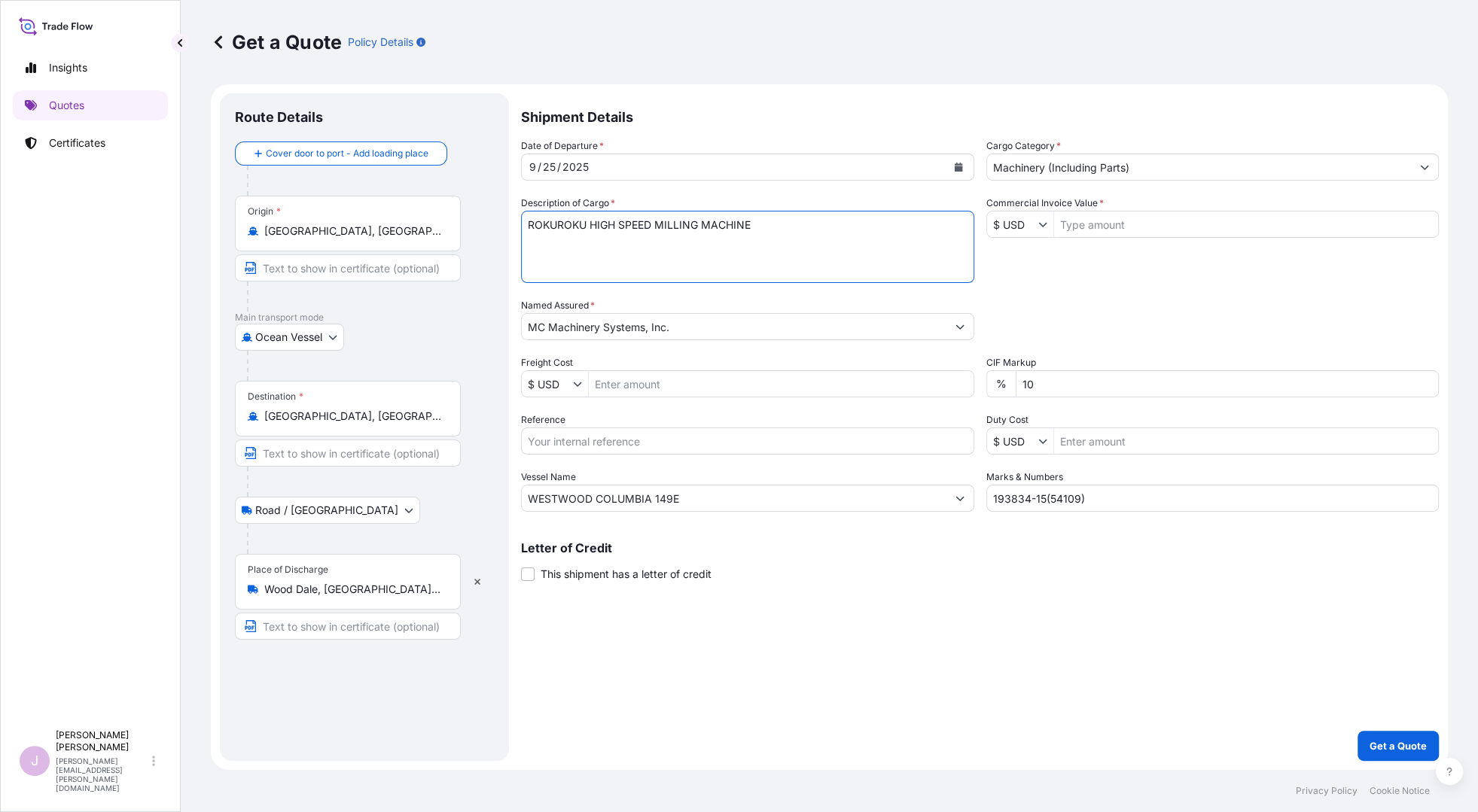
drag, startPoint x: 702, startPoint y: 221, endPoint x: 339, endPoint y: 222, distance: 363.0
click at [342, 221] on form "Route Details Cover door to port - Add loading place Place of loading Road / [G…" at bounding box center [830, 426] width 1238 height 686
type textarea "SINKER ELECTRICAL DISCHARGE MACHINE"
click at [607, 390] on input "Freight Cost" at bounding box center [780, 384] width 385 height 27
paste input "19,269.04"
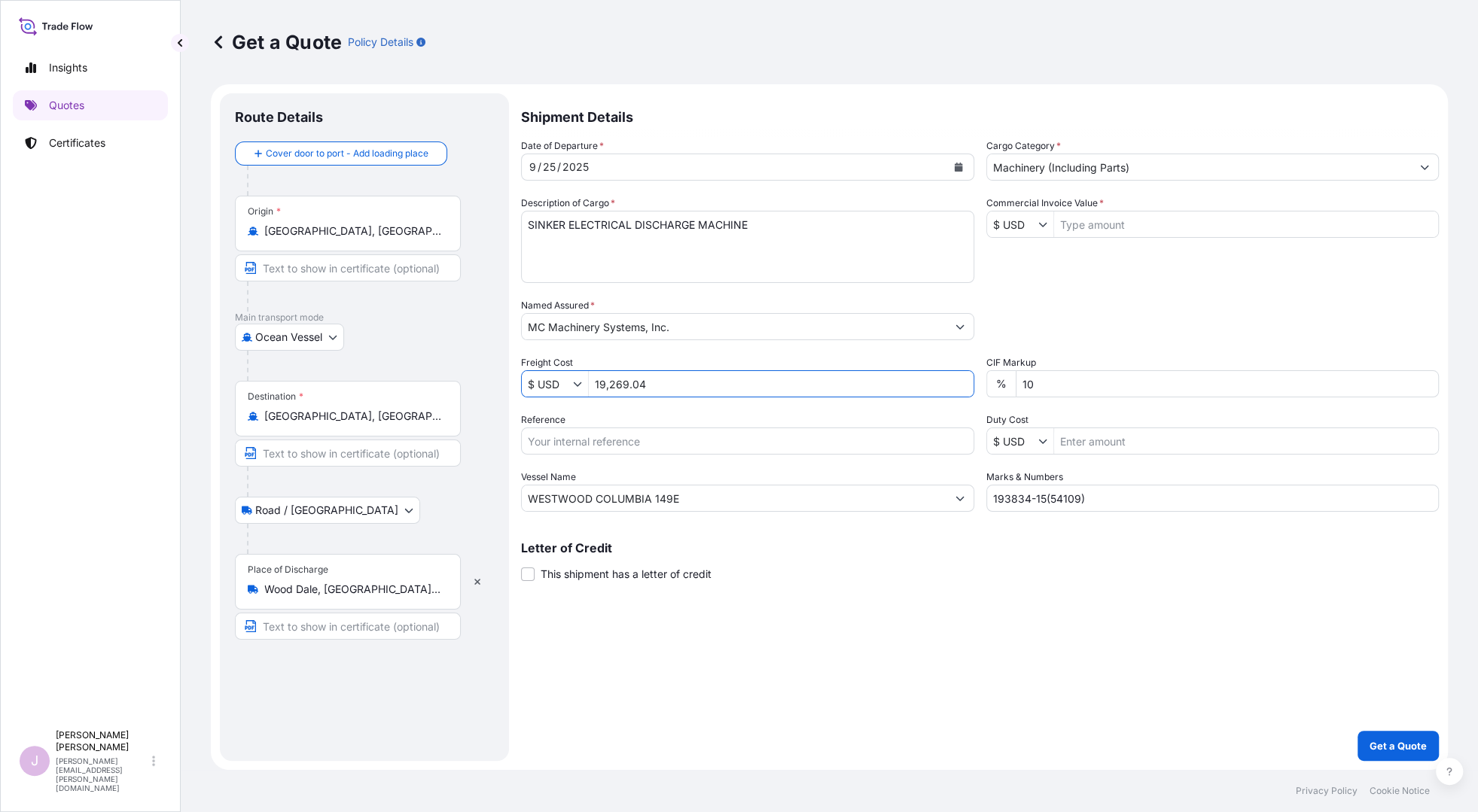
type input "19,269.04"
drag, startPoint x: 576, startPoint y: 445, endPoint x: 579, endPoint y: 427, distance: 18.2
click at [576, 441] on input "Reference" at bounding box center [748, 441] width 453 height 27
type input "BLIS25090041"
click at [1081, 222] on input "Commercial Invoice Value *" at bounding box center [1246, 225] width 385 height 27
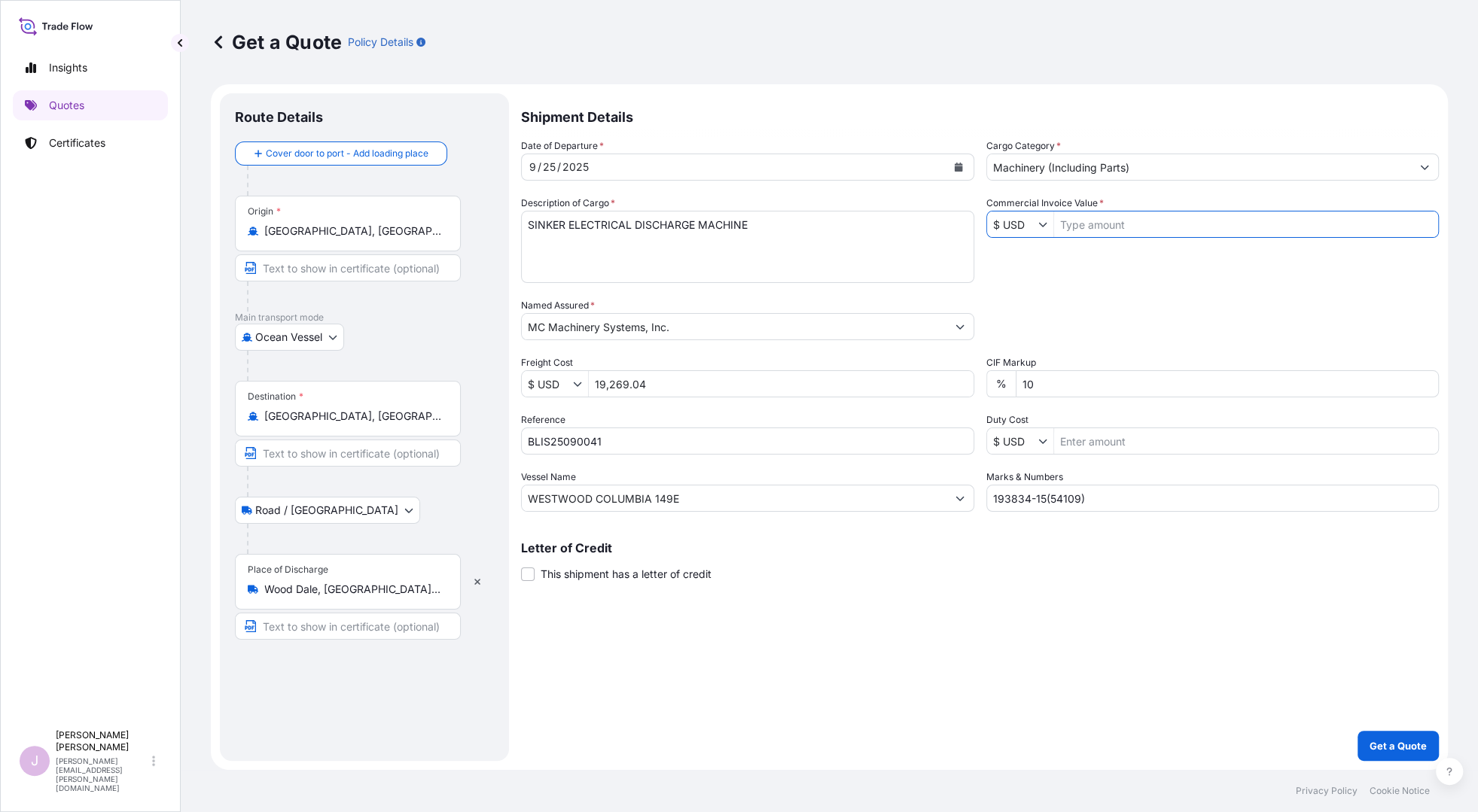
click at [1094, 230] on input "Commercial Invoice Value *" at bounding box center [1246, 225] width 385 height 27
paste input "111,142.10"
type input "111,142.1"
drag, startPoint x: 1073, startPoint y: 491, endPoint x: 810, endPoint y: 506, distance: 263.4
click at [811, 503] on div "Date of Departure * [DATE] Cargo Category * Machinery (Including Parts) Descrip…" at bounding box center [980, 325] width 918 height 373
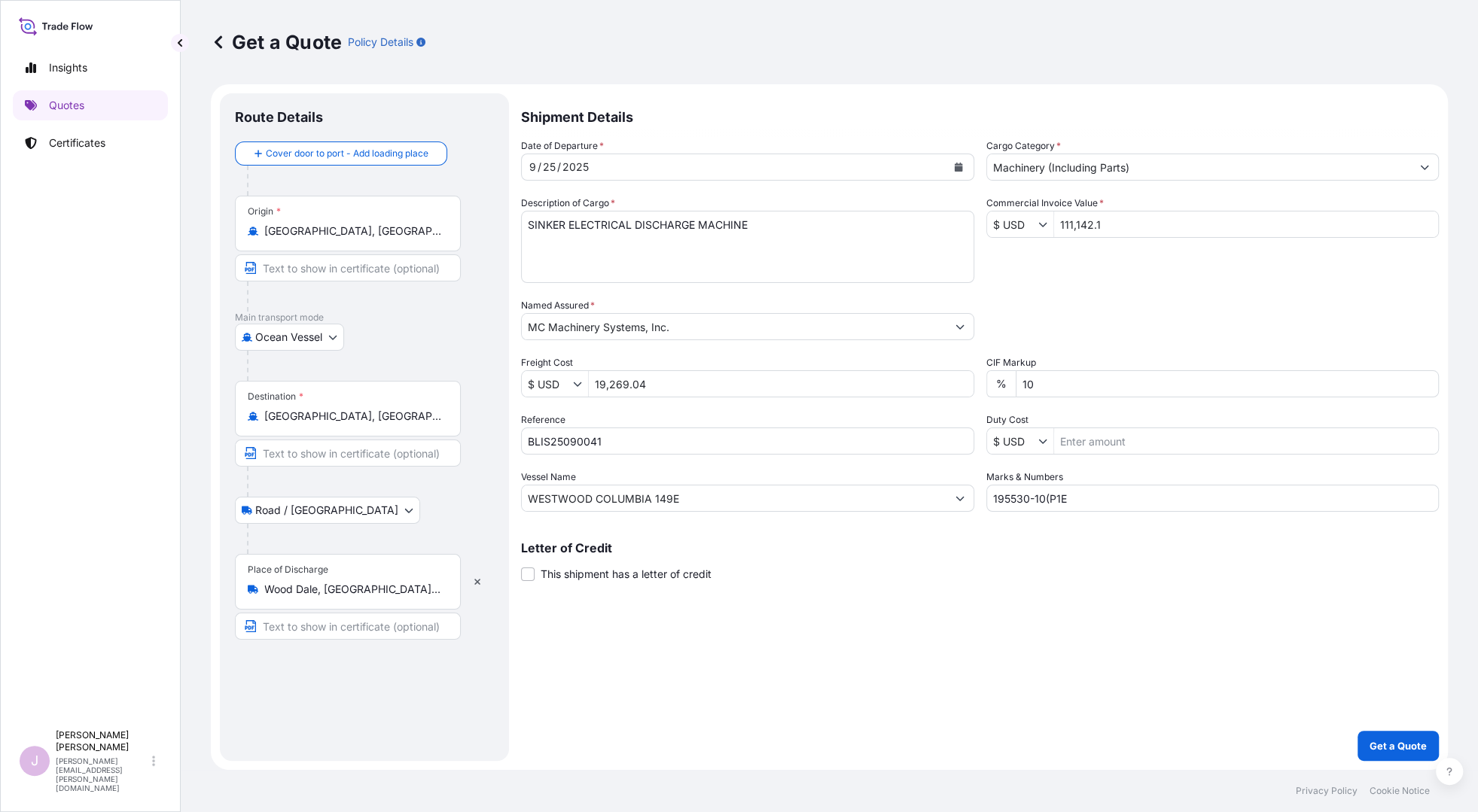
click at [1080, 498] on input "195530-10(P1E" at bounding box center [1214, 499] width 453 height 27
type input "195530-10(P1EYCA)"
click at [1187, 741] on p "Get a Quote" at bounding box center [1398, 746] width 57 height 15
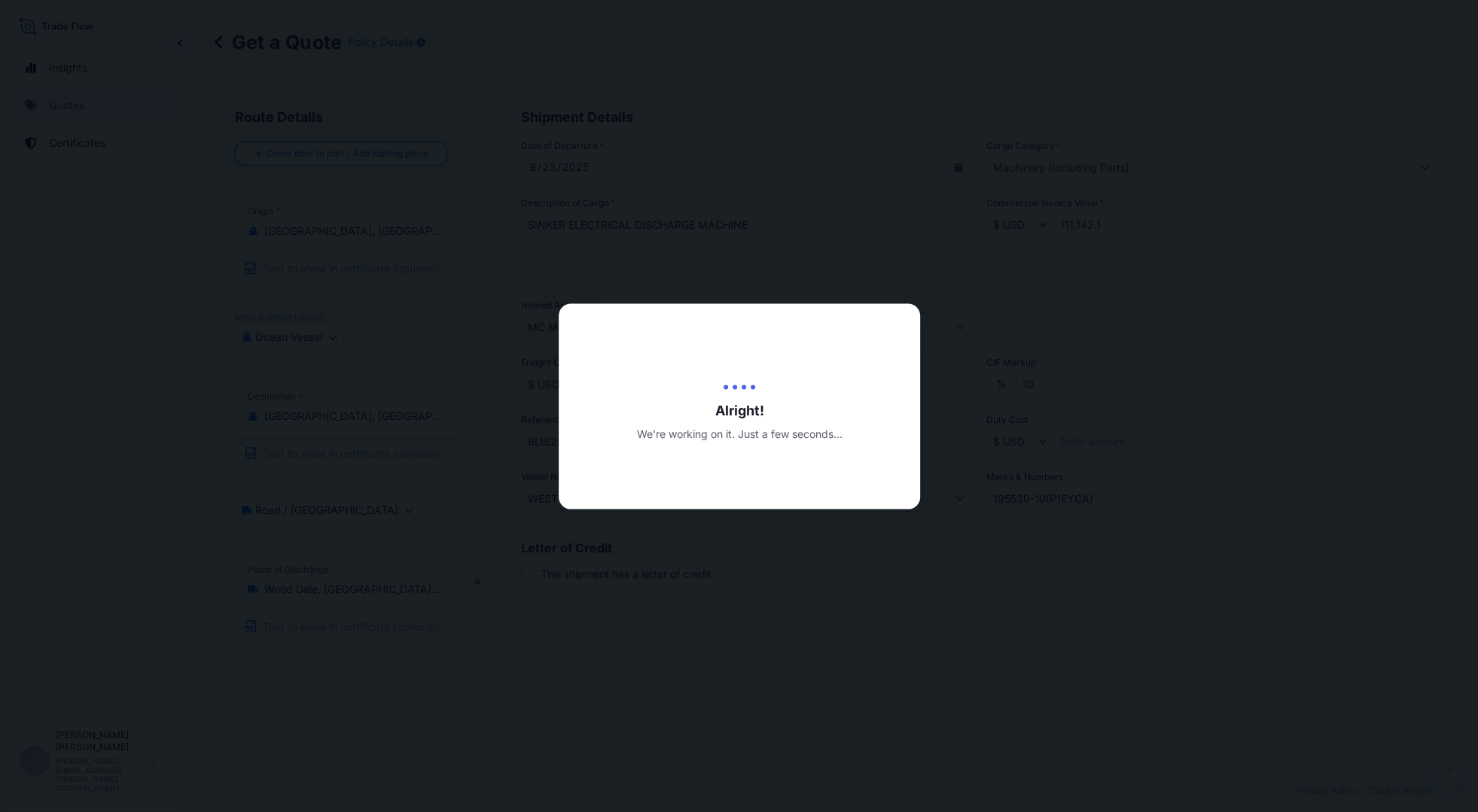
type input "[DATE]"
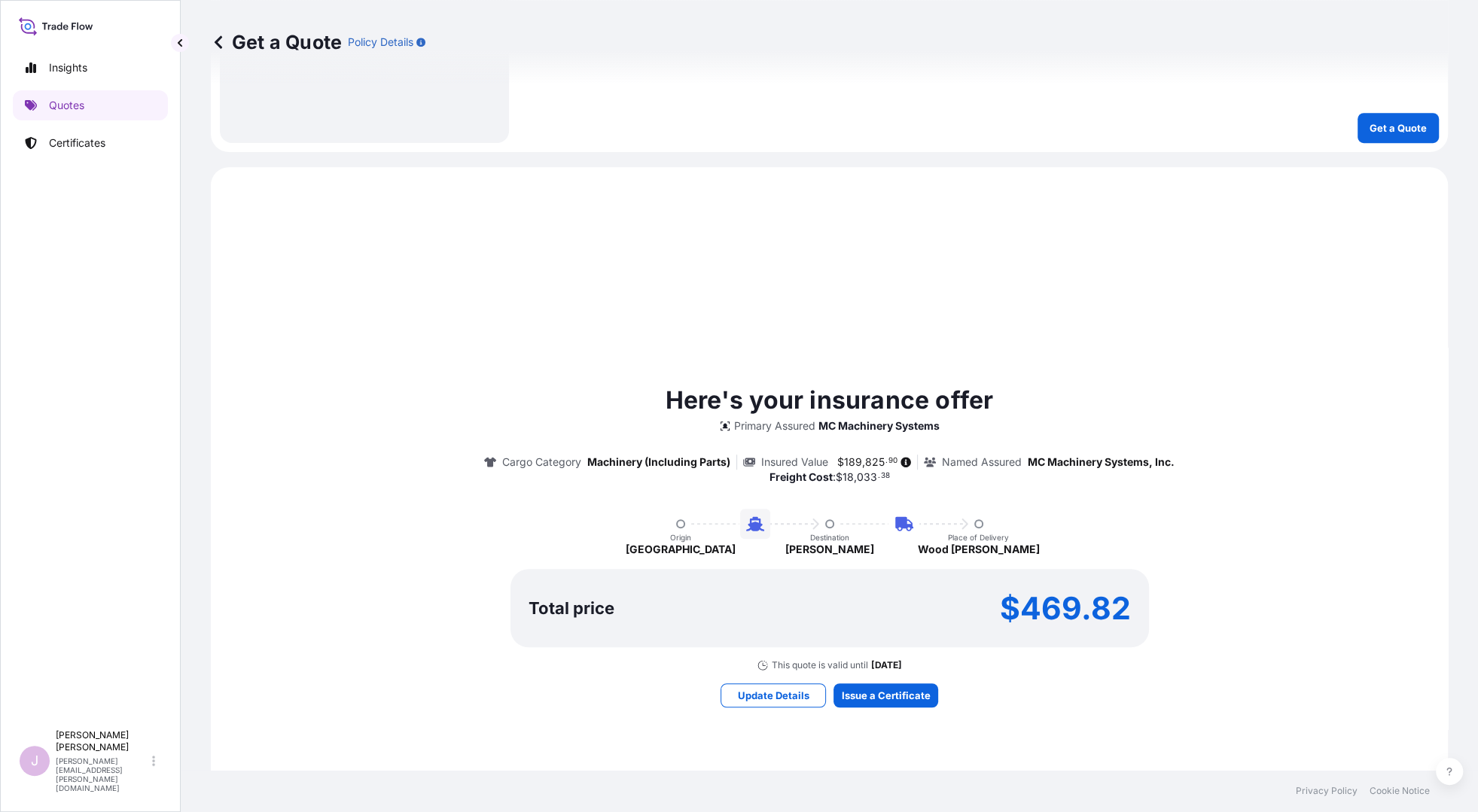
scroll to position [795, 0]
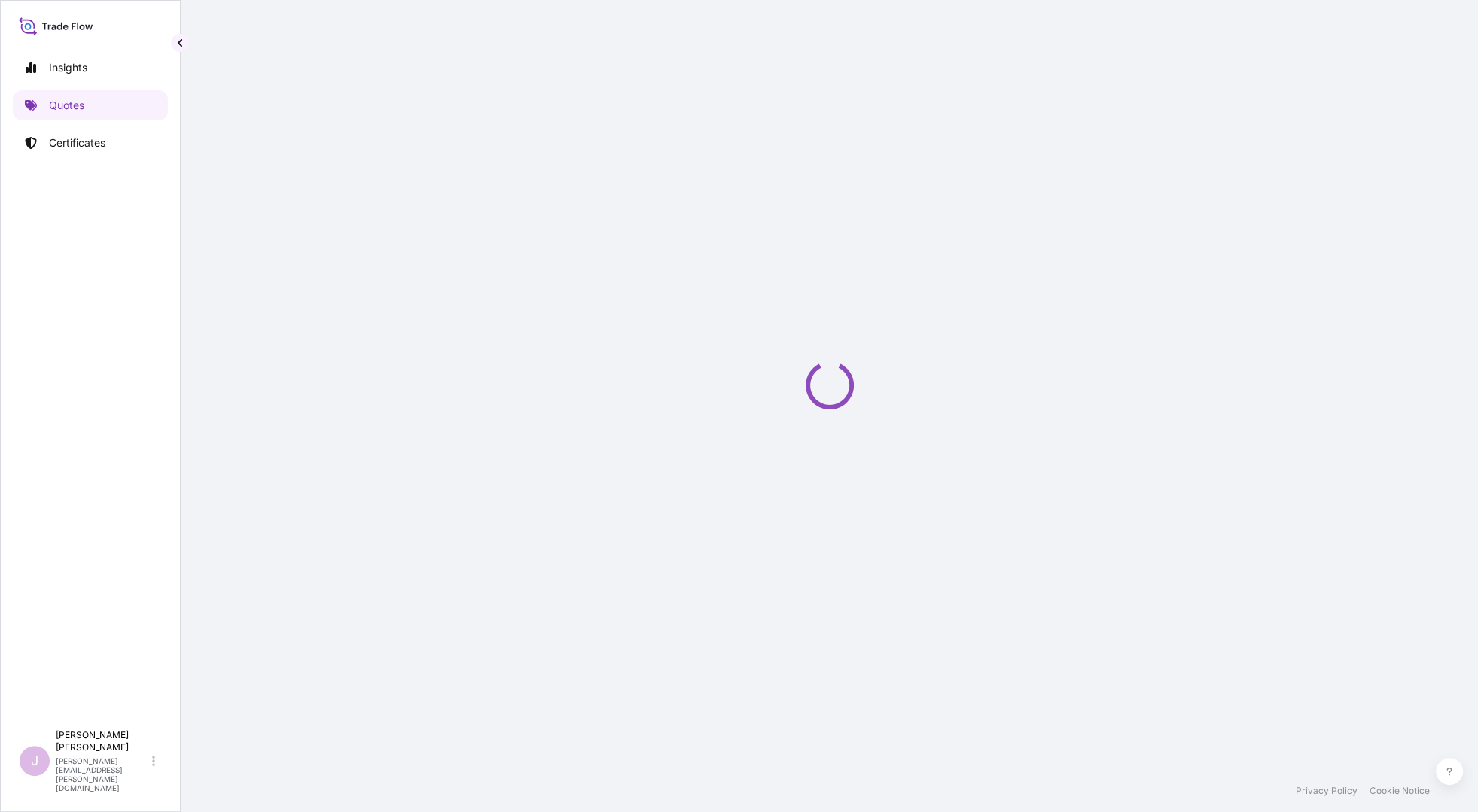
select select "Ocean Vessel"
select select "Road / [GEOGRAPHIC_DATA]"
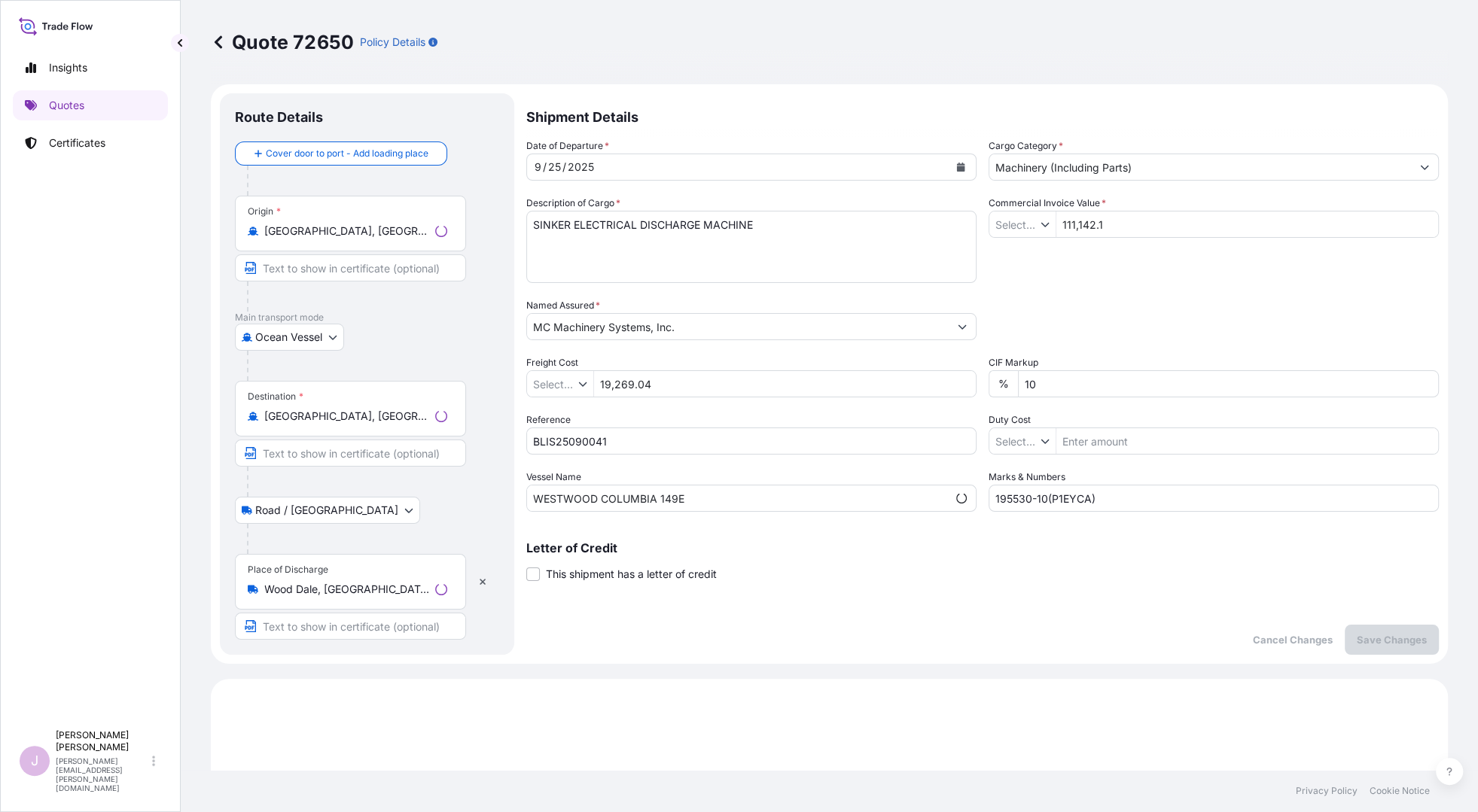
type input "$ USD"
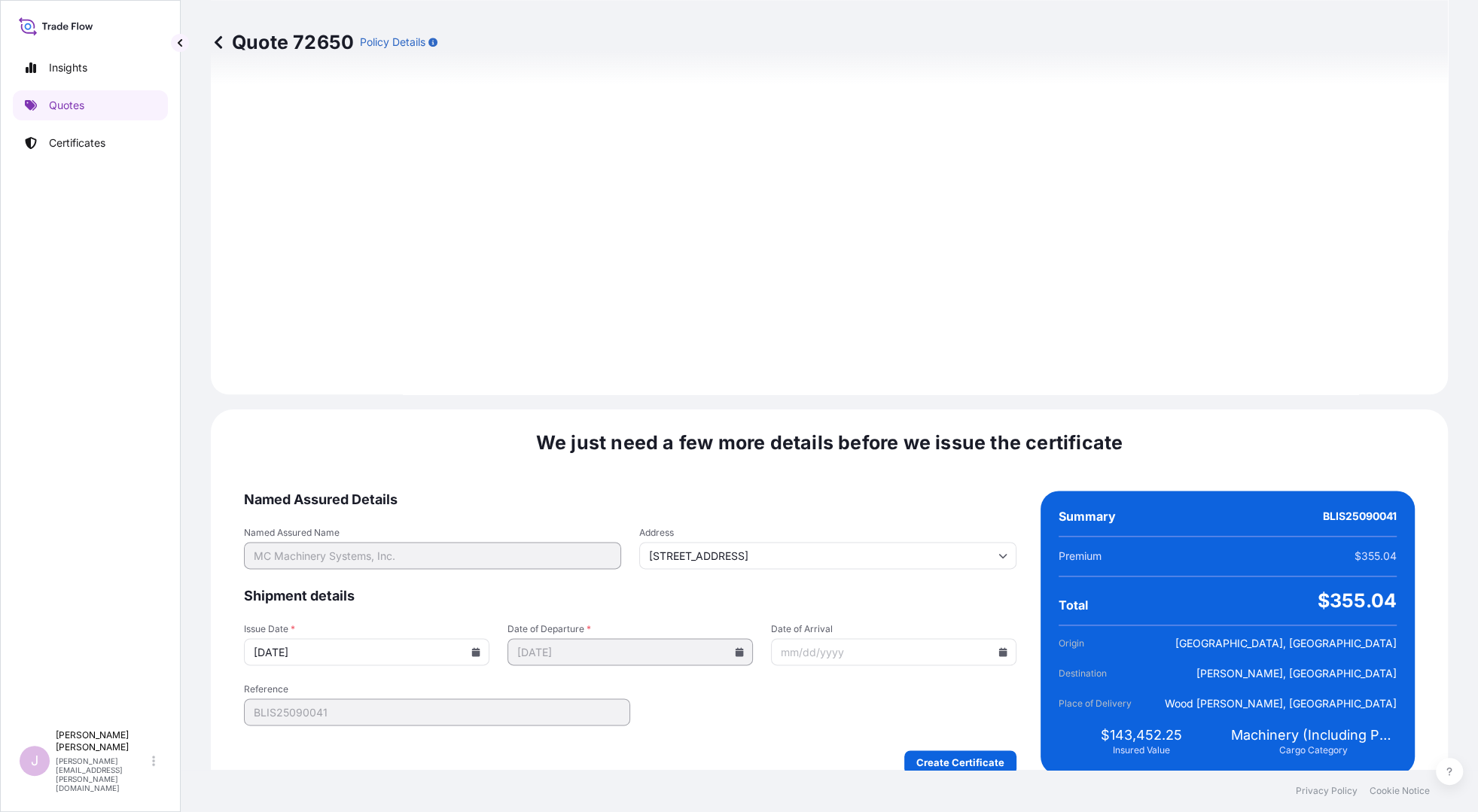
scroll to position [1657, 0]
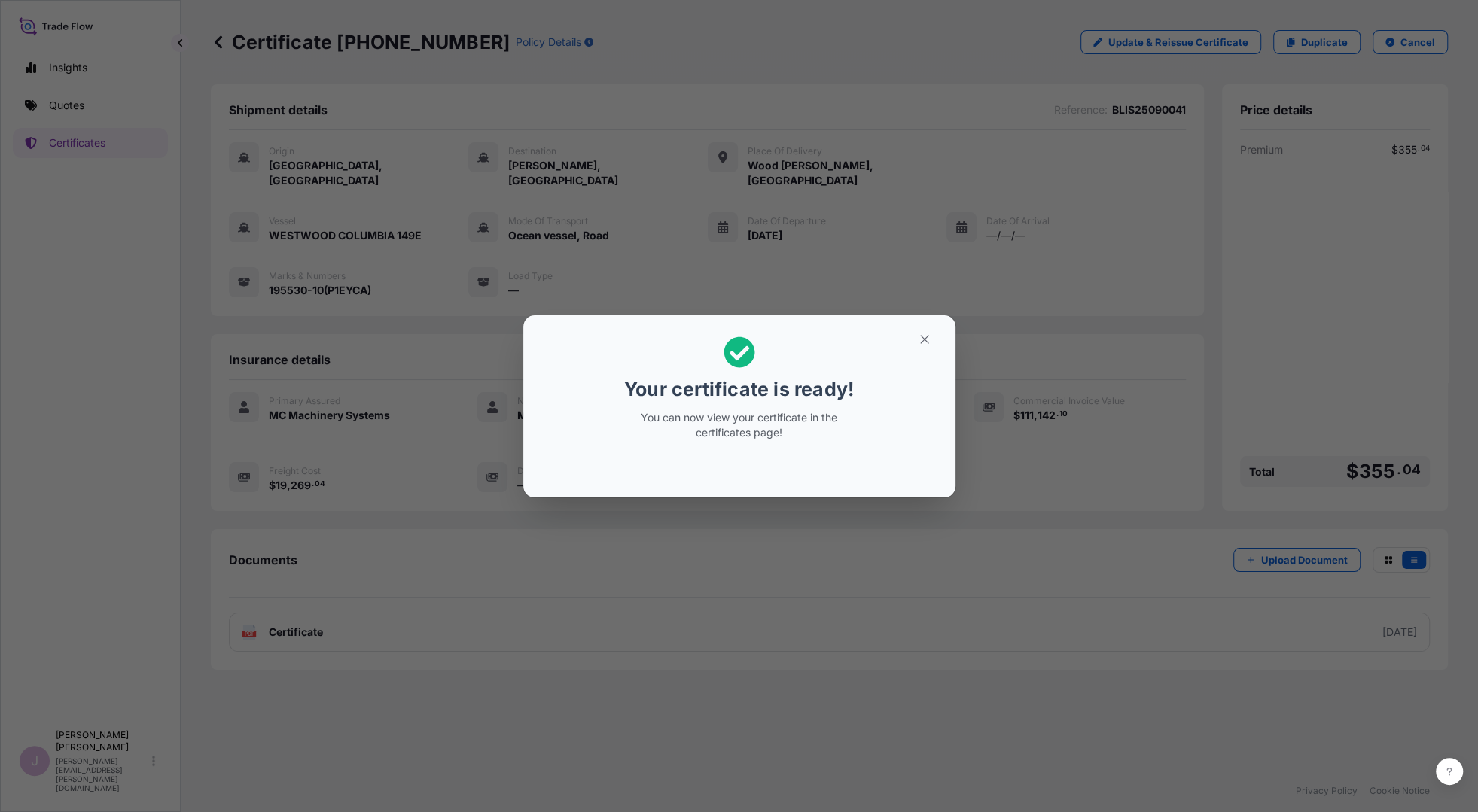
click at [777, 379] on p "Your certificate is ready!" at bounding box center [739, 389] width 230 height 24
click at [930, 338] on icon "button" at bounding box center [925, 339] width 14 height 14
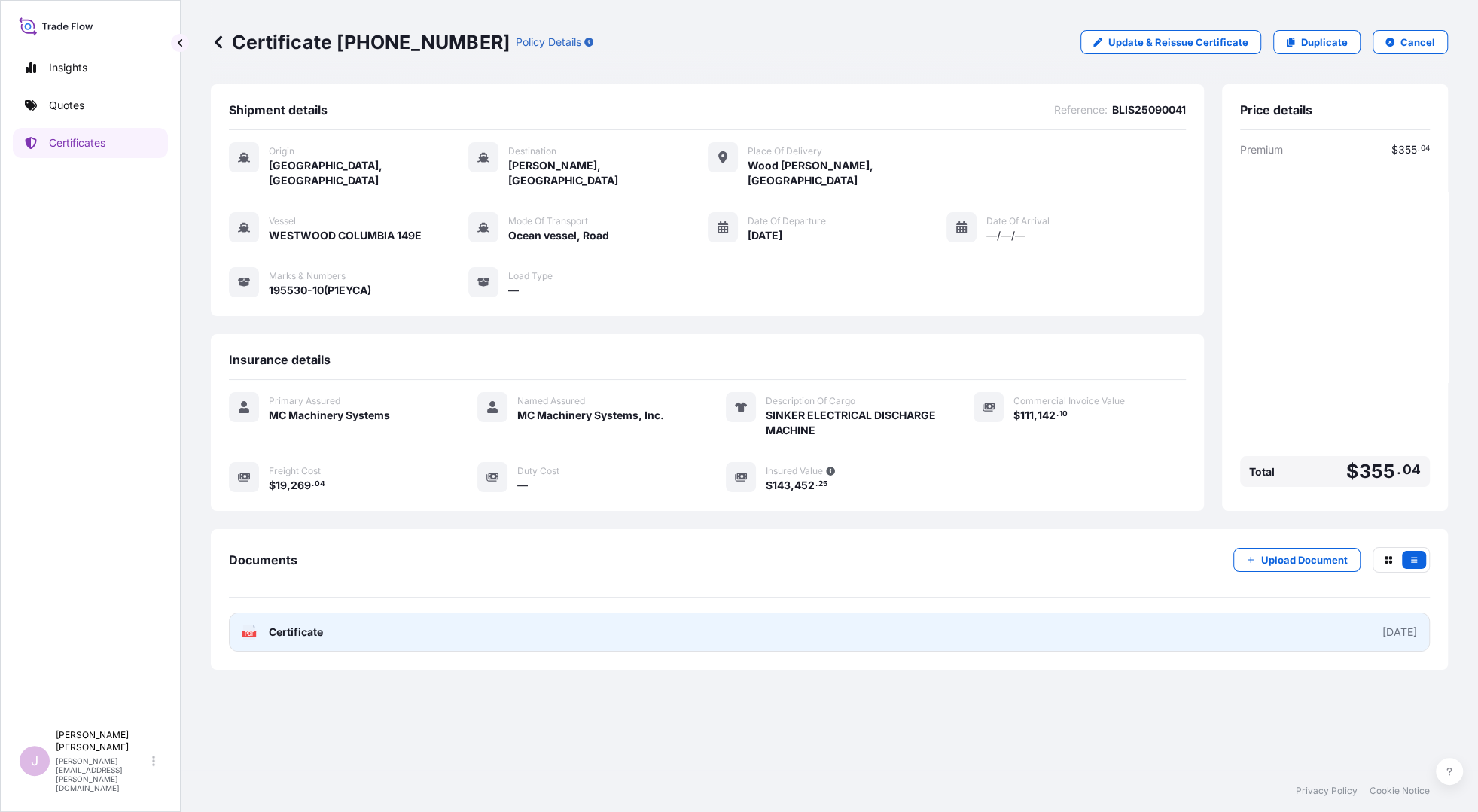
click at [286, 625] on span "Certificate" at bounding box center [296, 633] width 54 height 15
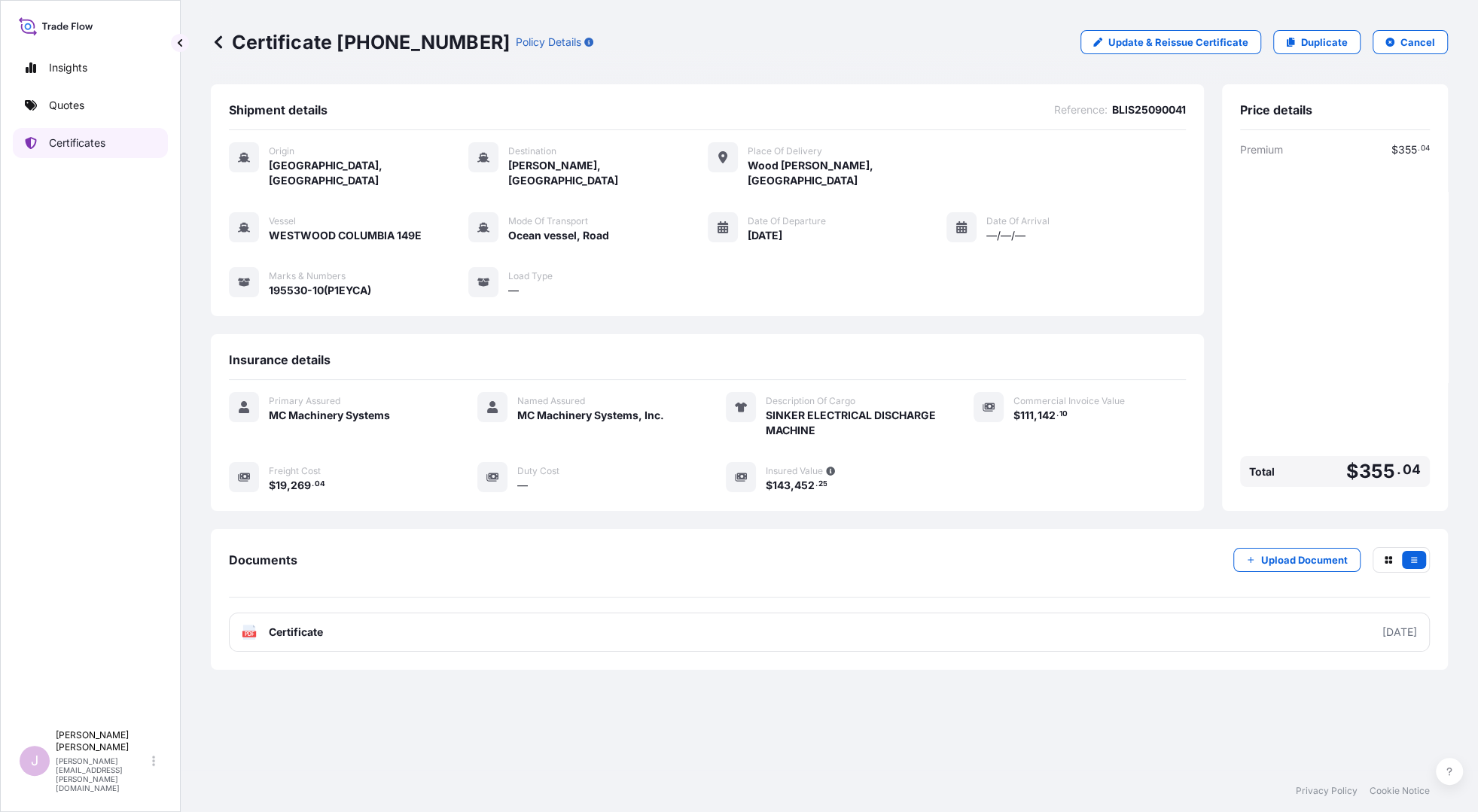
click at [95, 145] on p "Certificates" at bounding box center [77, 144] width 57 height 15
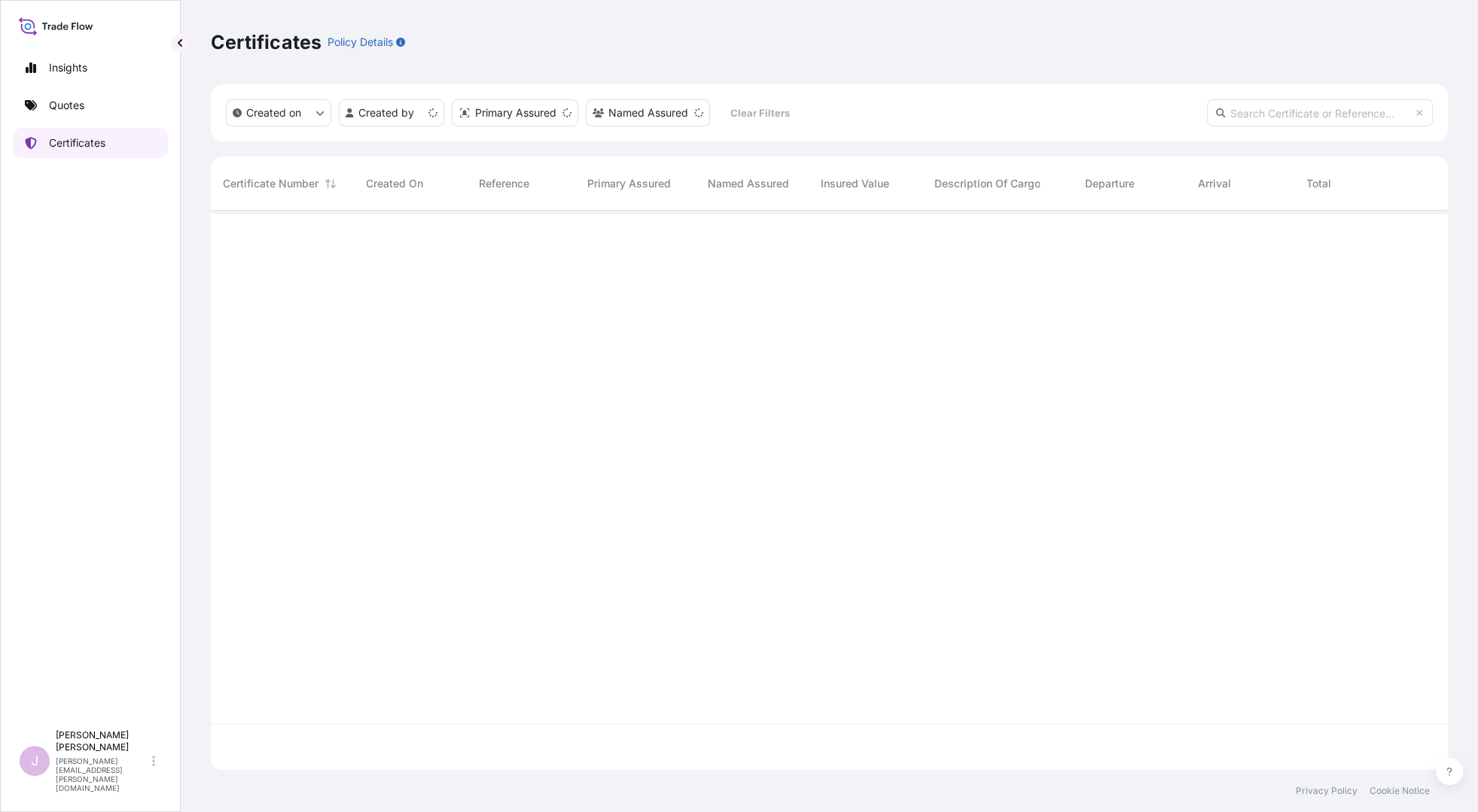
scroll to position [555, 1225]
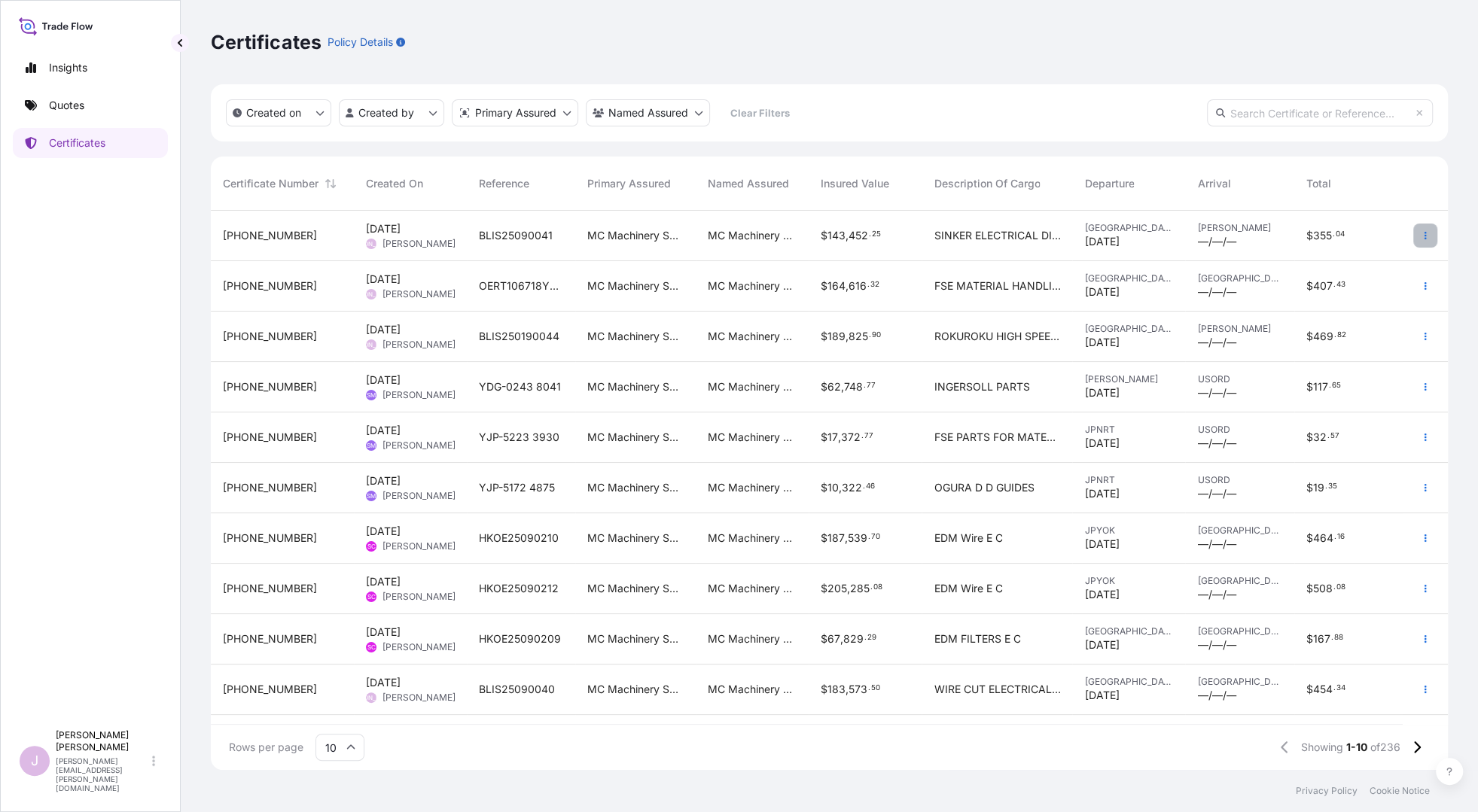
click at [1187, 235] on button "button" at bounding box center [1425, 235] width 24 height 24
click at [1187, 239] on p "Duplicate quote" at bounding box center [1342, 239] width 78 height 15
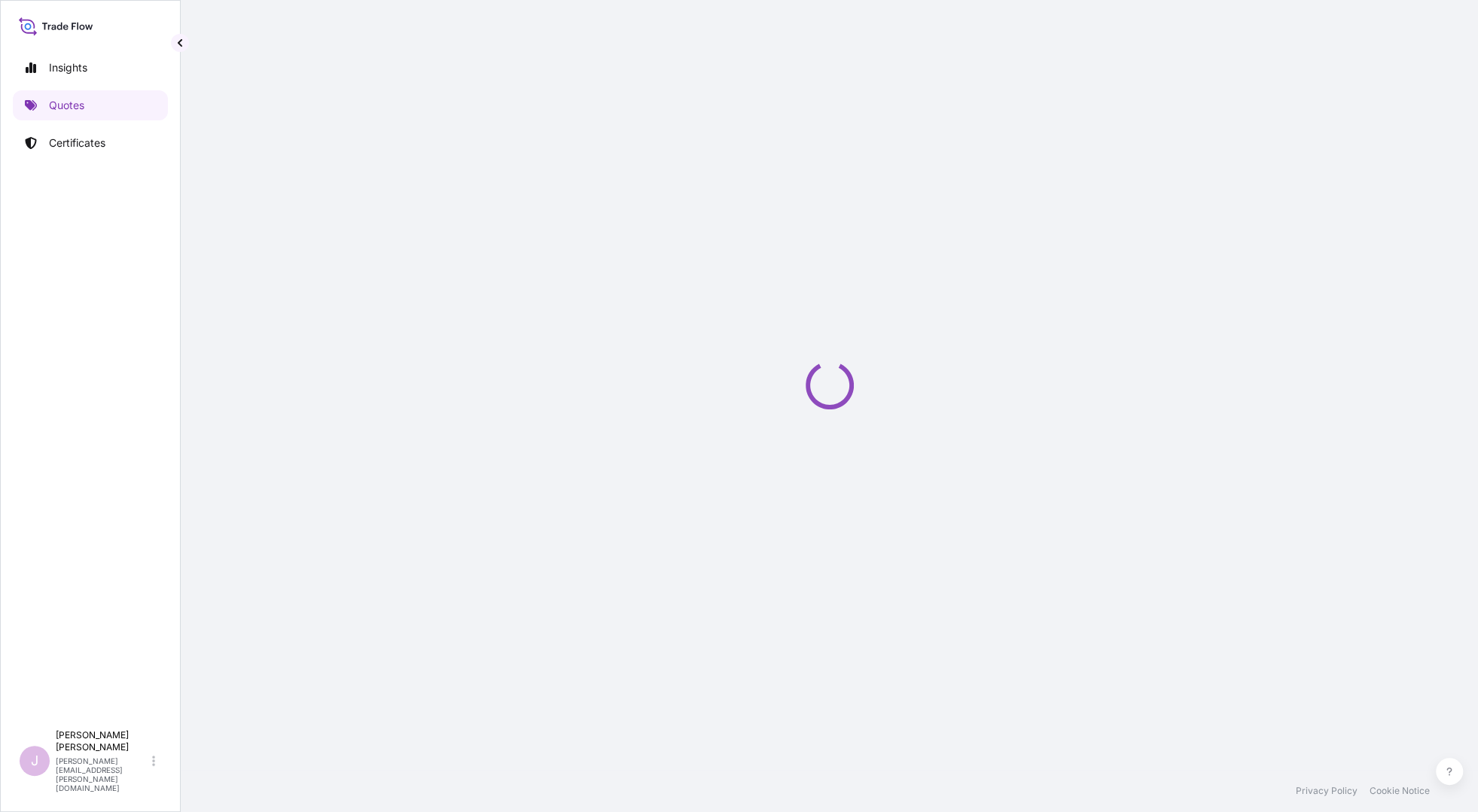
select select "Ocean Vessel"
select select "Road / [GEOGRAPHIC_DATA]"
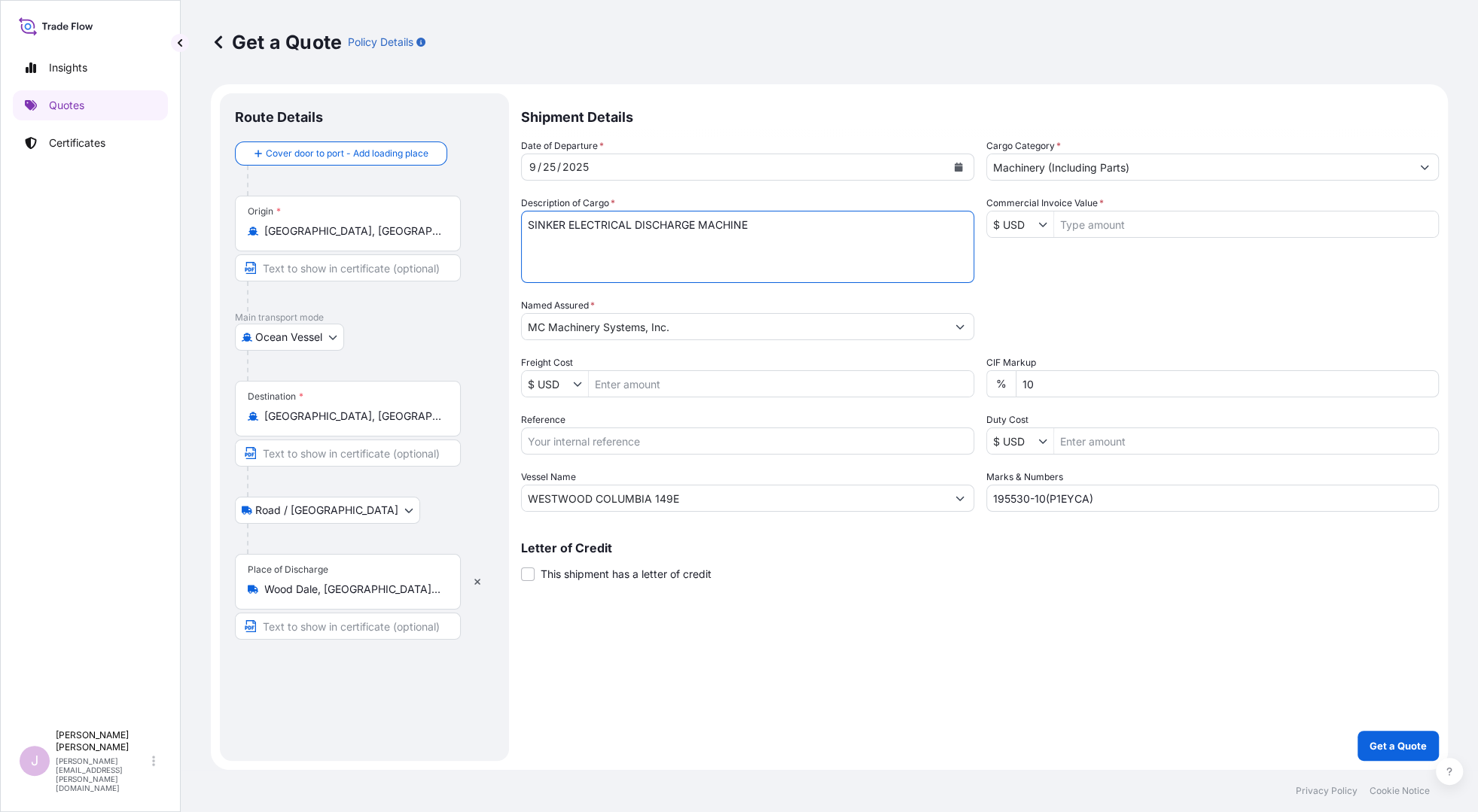
drag, startPoint x: 780, startPoint y: 231, endPoint x: 224, endPoint y: 228, distance: 556.0
click at [228, 228] on form "Route Details Cover door to port - Add loading place Place of loading Road / In…" at bounding box center [830, 426] width 1238 height 686
type textarea "DIAMOND BH PRESS BRAKE BH13530 ADVANCED"
click at [614, 386] on input "Freight Cost" at bounding box center [780, 384] width 385 height 27
paste input "17,181.36"
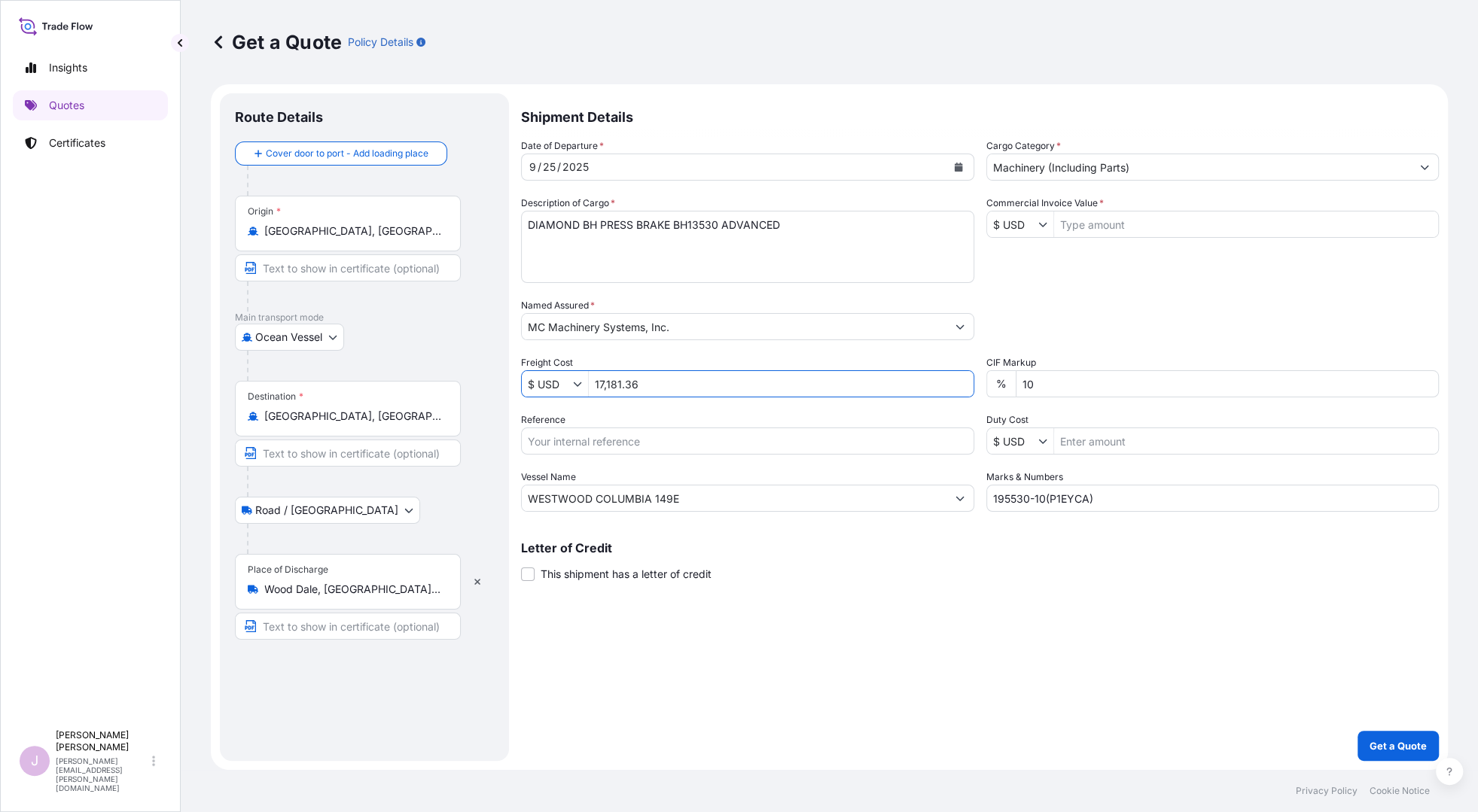
type input "17,181.36"
drag, startPoint x: 559, startPoint y: 447, endPoint x: 562, endPoint y: 432, distance: 15.3
click at [560, 438] on input "Reference" at bounding box center [748, 441] width 453 height 27
type input "BLIS25090045"
drag, startPoint x: 909, startPoint y: 622, endPoint x: 1212, endPoint y: 525, distance: 318.1
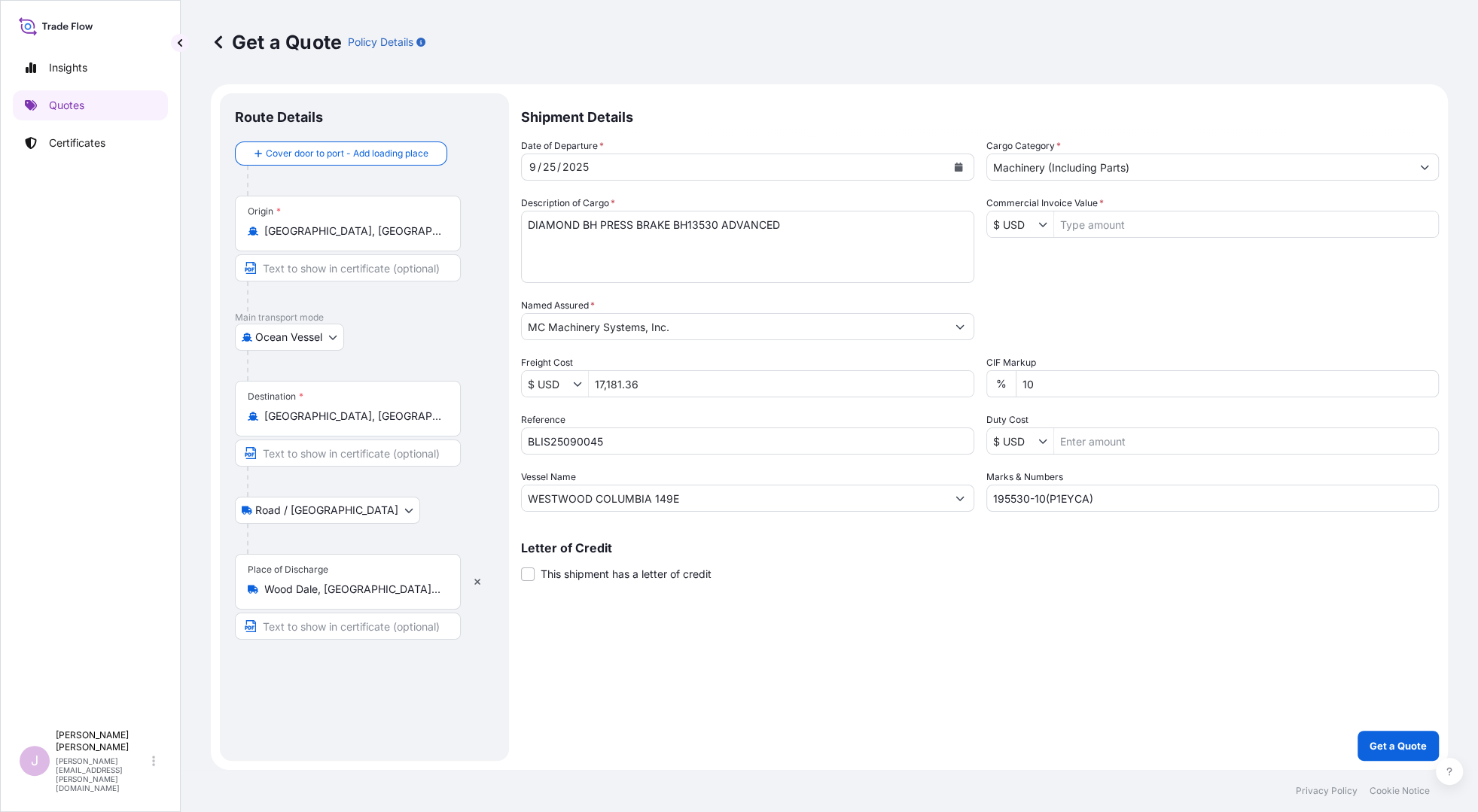
click at [909, 621] on div "Shipment Details Date of Departure * [DATE] Cargo Category * Machinery (Includi…" at bounding box center [980, 427] width 918 height 667
click at [1073, 225] on input "Commercial Invoice Value *" at bounding box center [1246, 225] width 385 height 27
paste input "134,800.00"
type input "134,800"
drag, startPoint x: 1121, startPoint y: 496, endPoint x: 705, endPoint y: 524, distance: 416.9
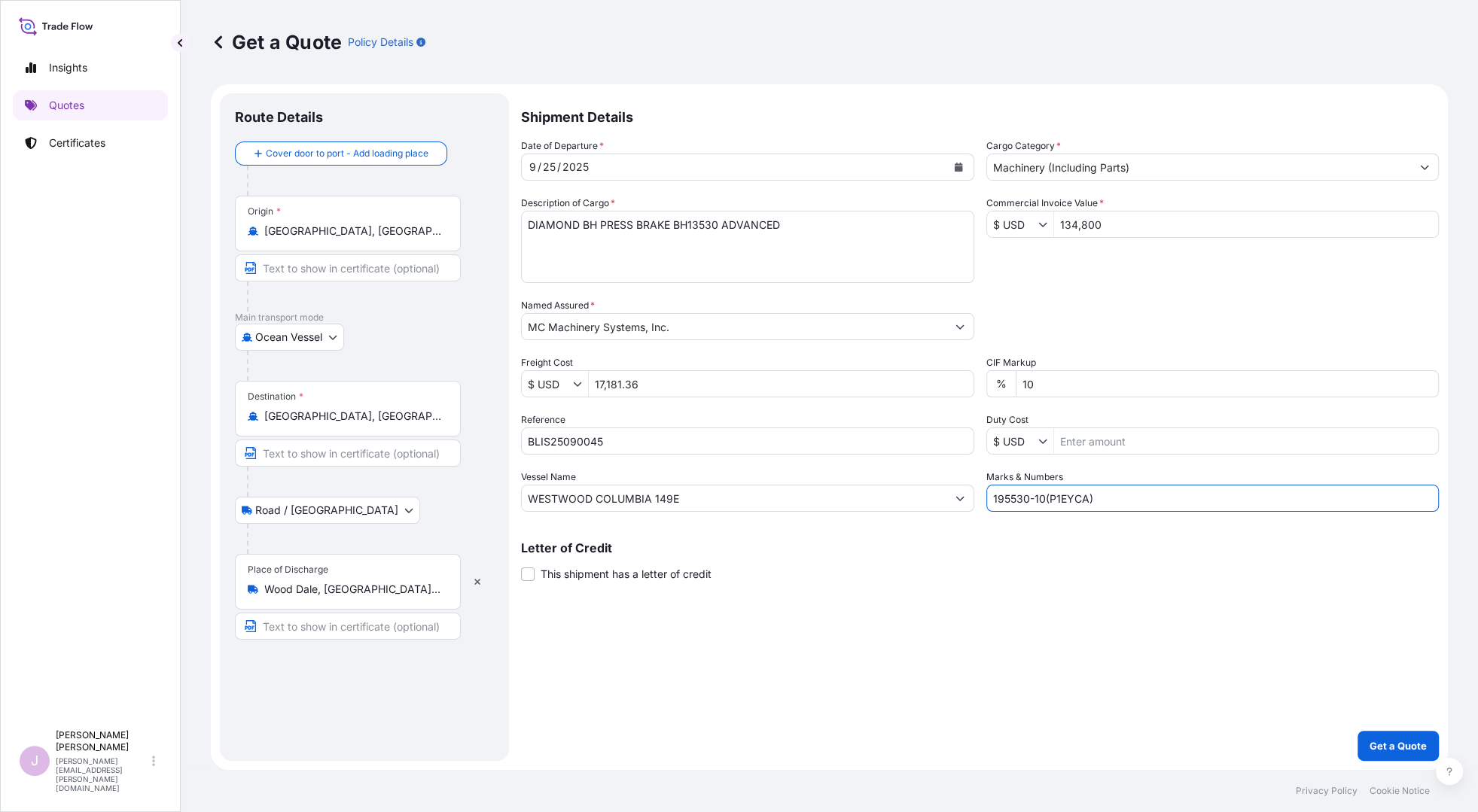
click at [707, 524] on div "Shipment Details Date of Departure * [DATE] Cargo Category * Machinery (Includi…" at bounding box center [980, 427] width 918 height 667
drag, startPoint x: 1090, startPoint y: 491, endPoint x: 1112, endPoint y: 472, distance: 29.1
click at [1089, 490] on input "197730-10(" at bounding box center [1214, 499] width 453 height 27
type input "197730-10(24KX352790-001)"
click at [1187, 744] on p "Get a Quote" at bounding box center [1398, 746] width 57 height 15
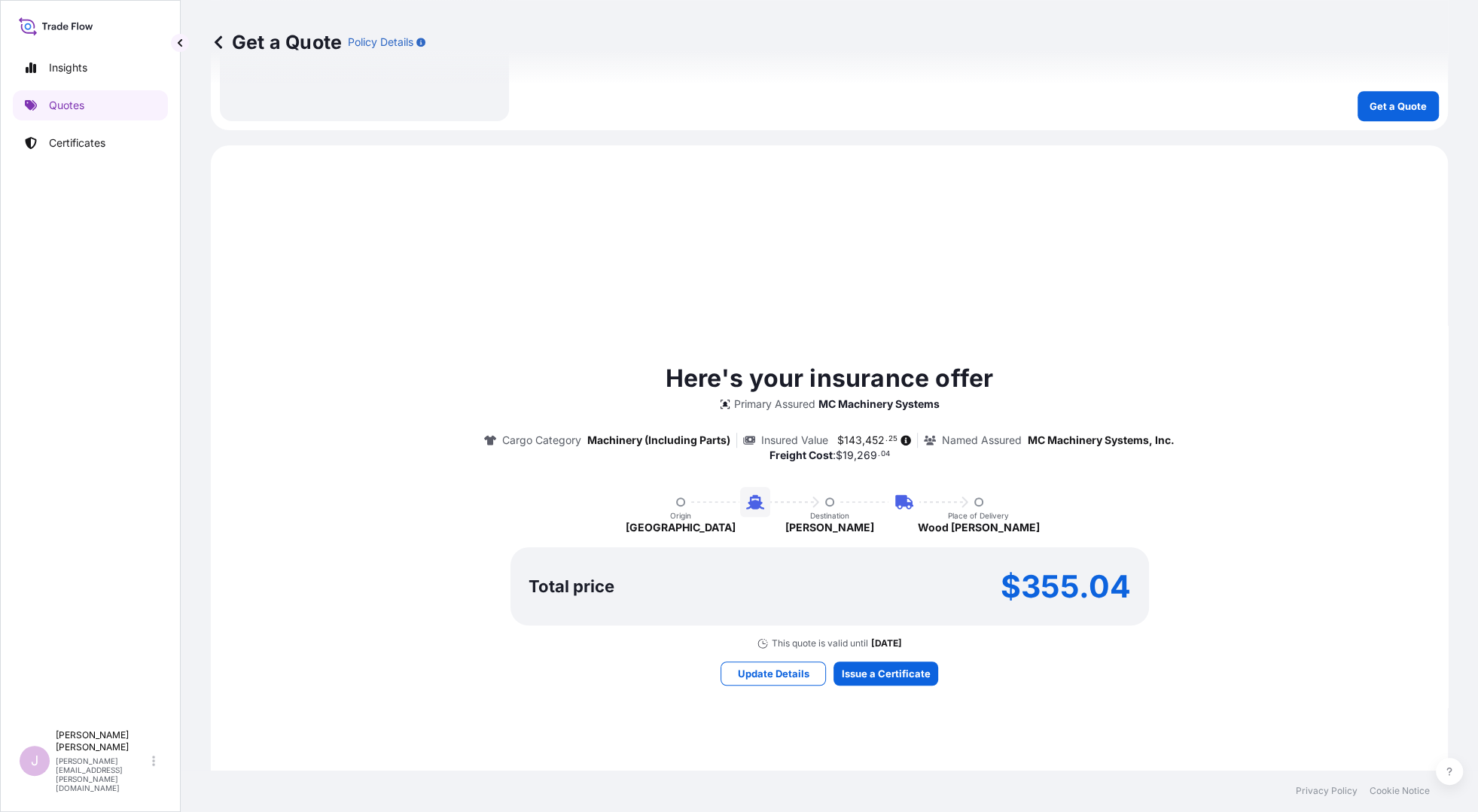
scroll to position [795, 0]
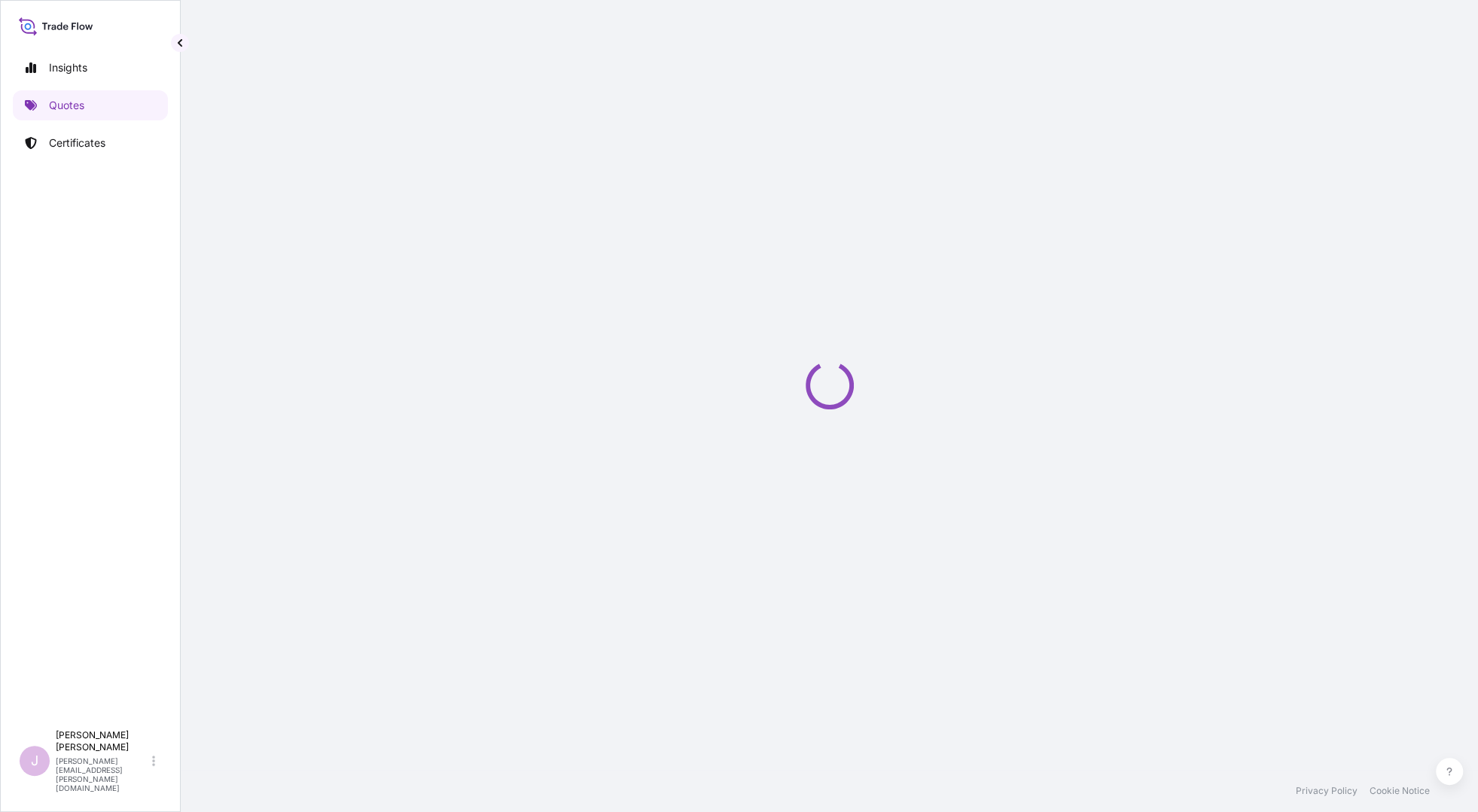
select select "Ocean Vessel"
select select "Road / [GEOGRAPHIC_DATA]"
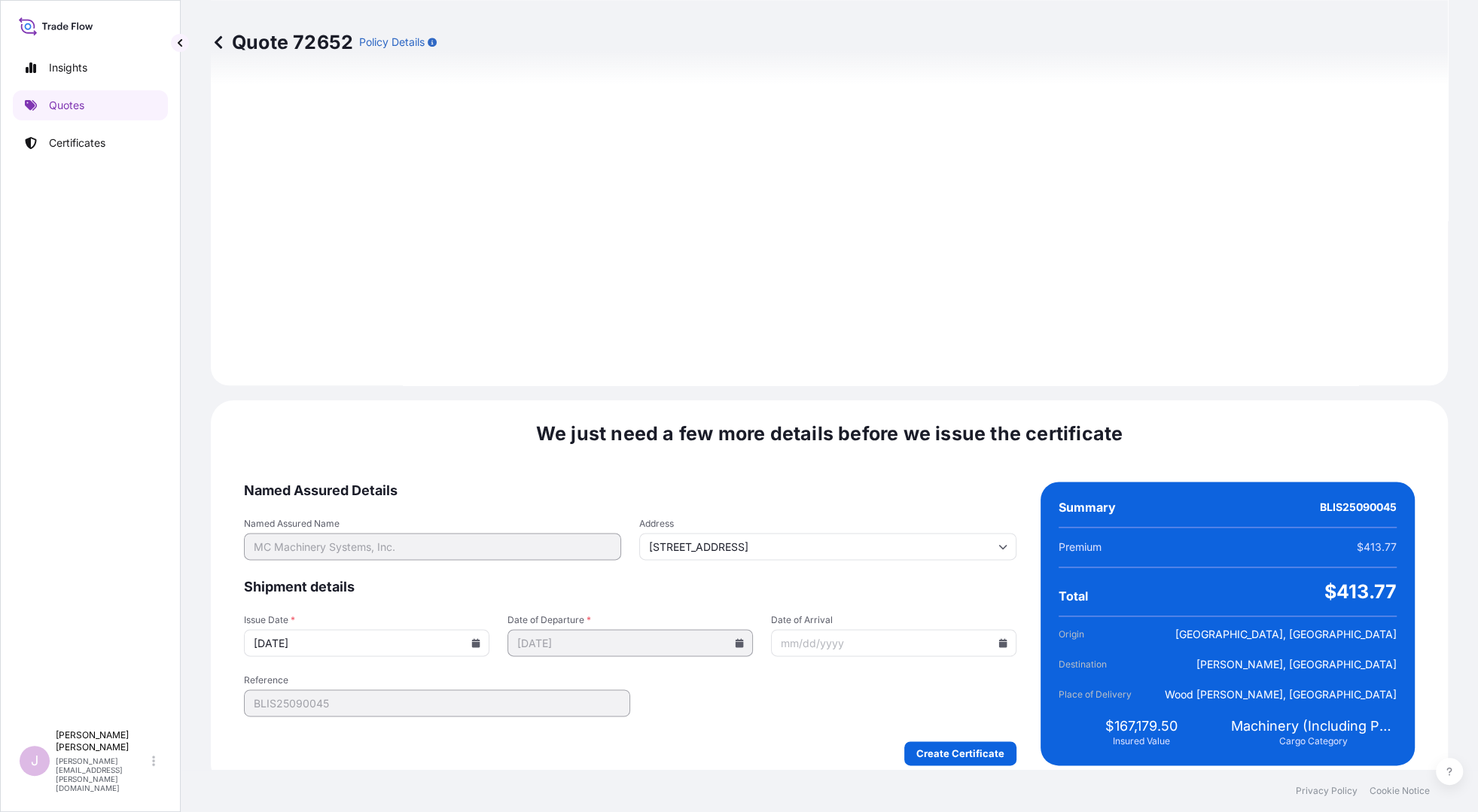
scroll to position [1657, 0]
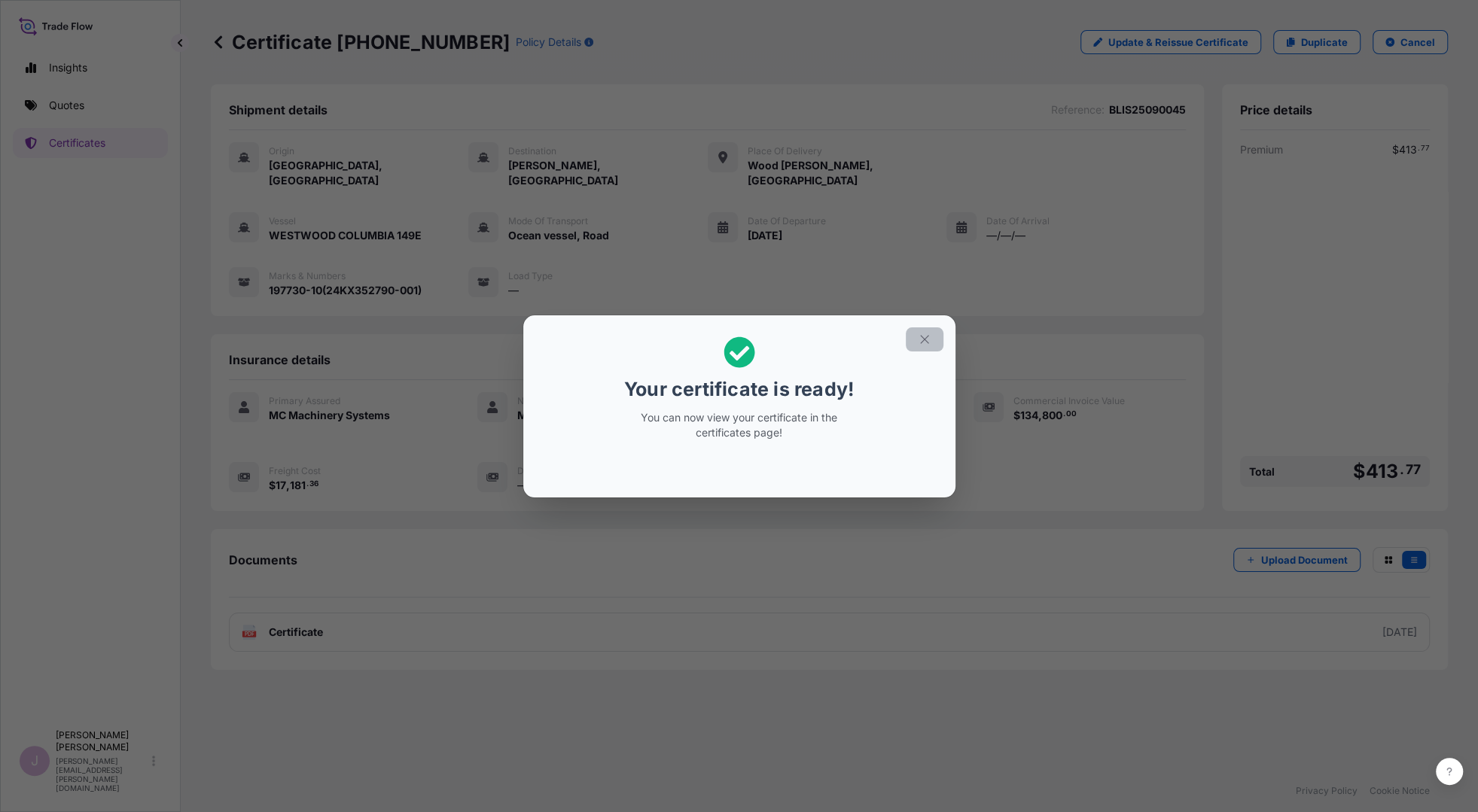
click at [922, 341] on icon "button" at bounding box center [925, 339] width 14 height 14
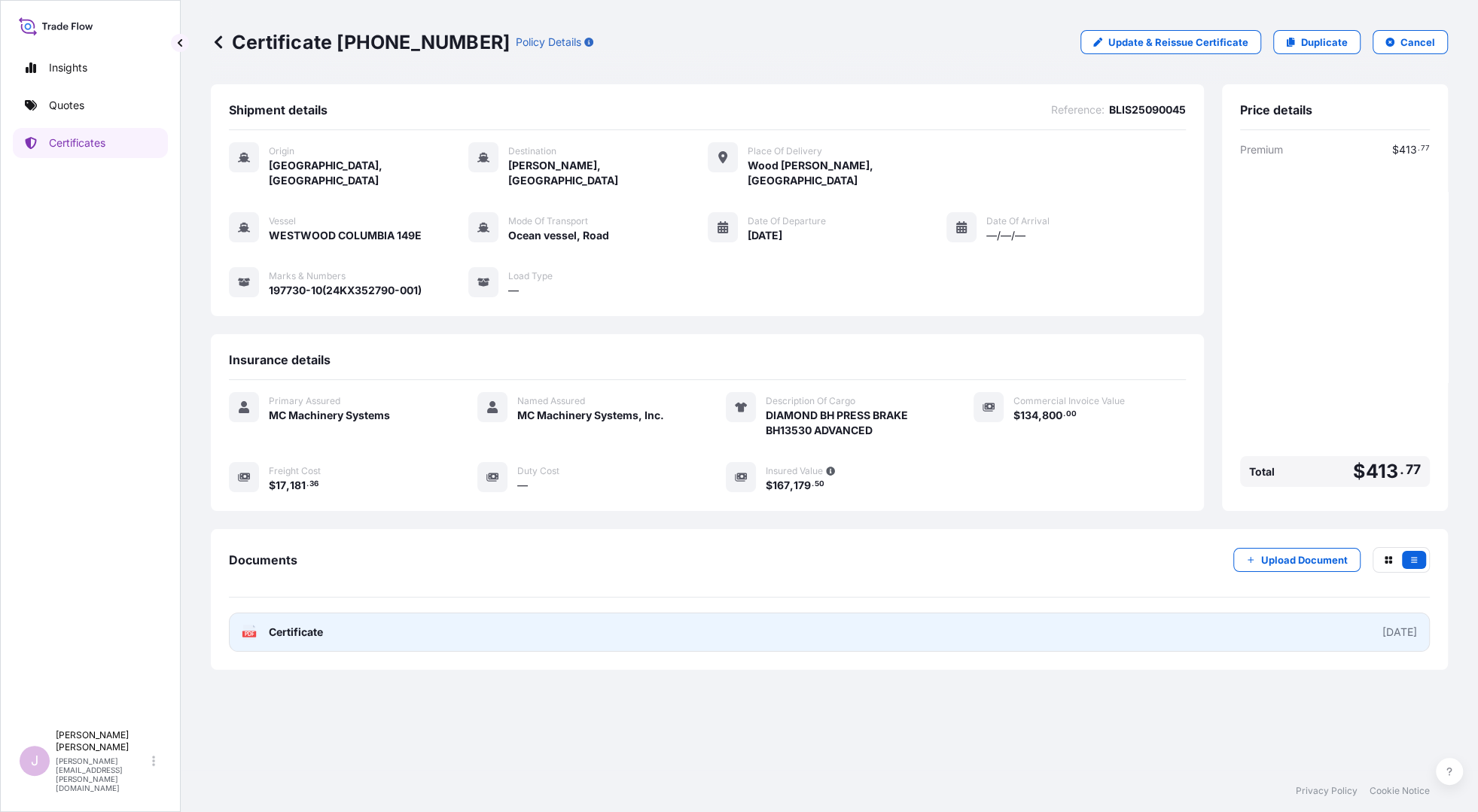
click at [310, 625] on span "Certificate" at bounding box center [296, 633] width 54 height 15
